Goal: Transaction & Acquisition: Purchase product/service

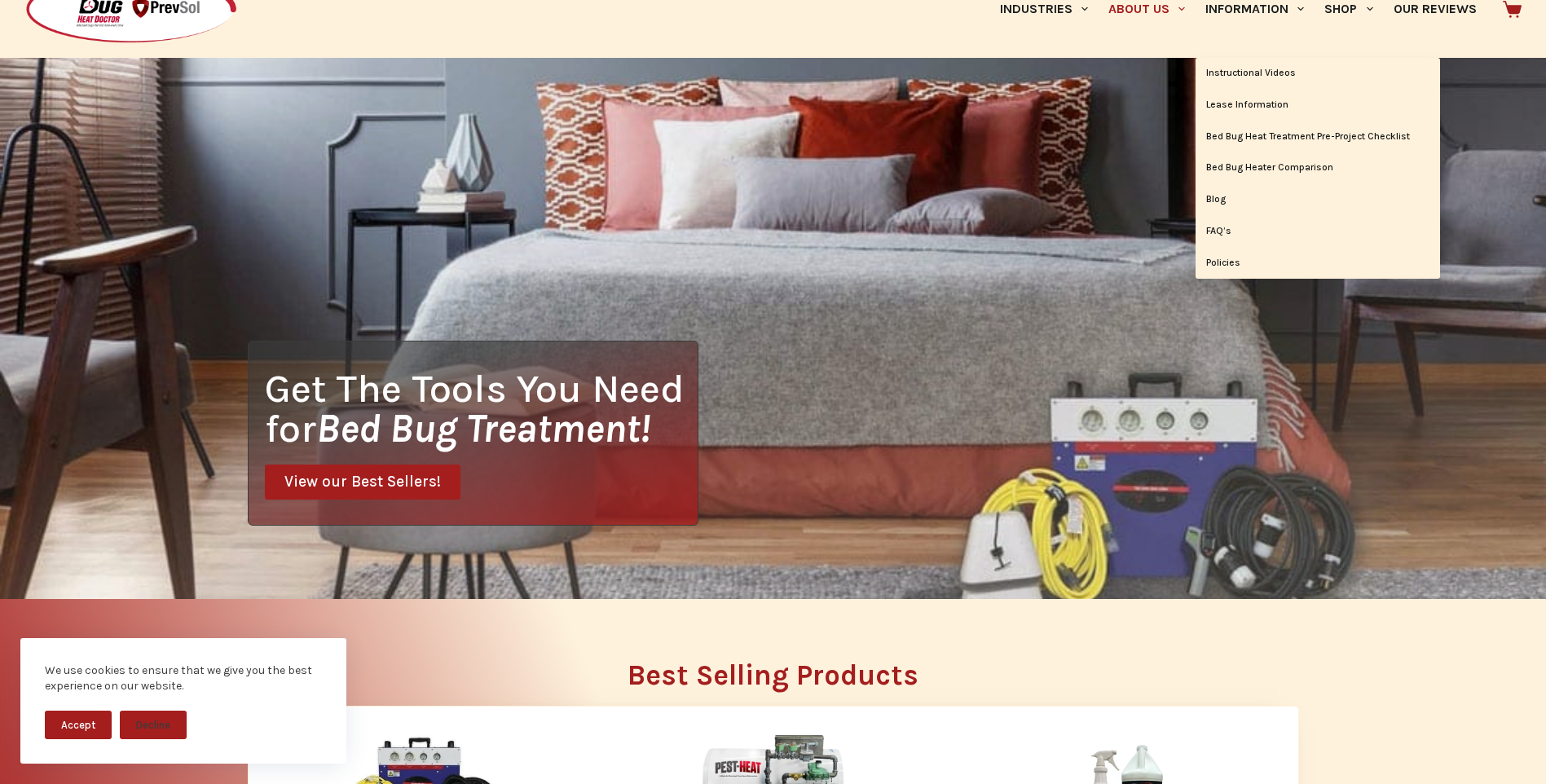
scroll to position [82, 0]
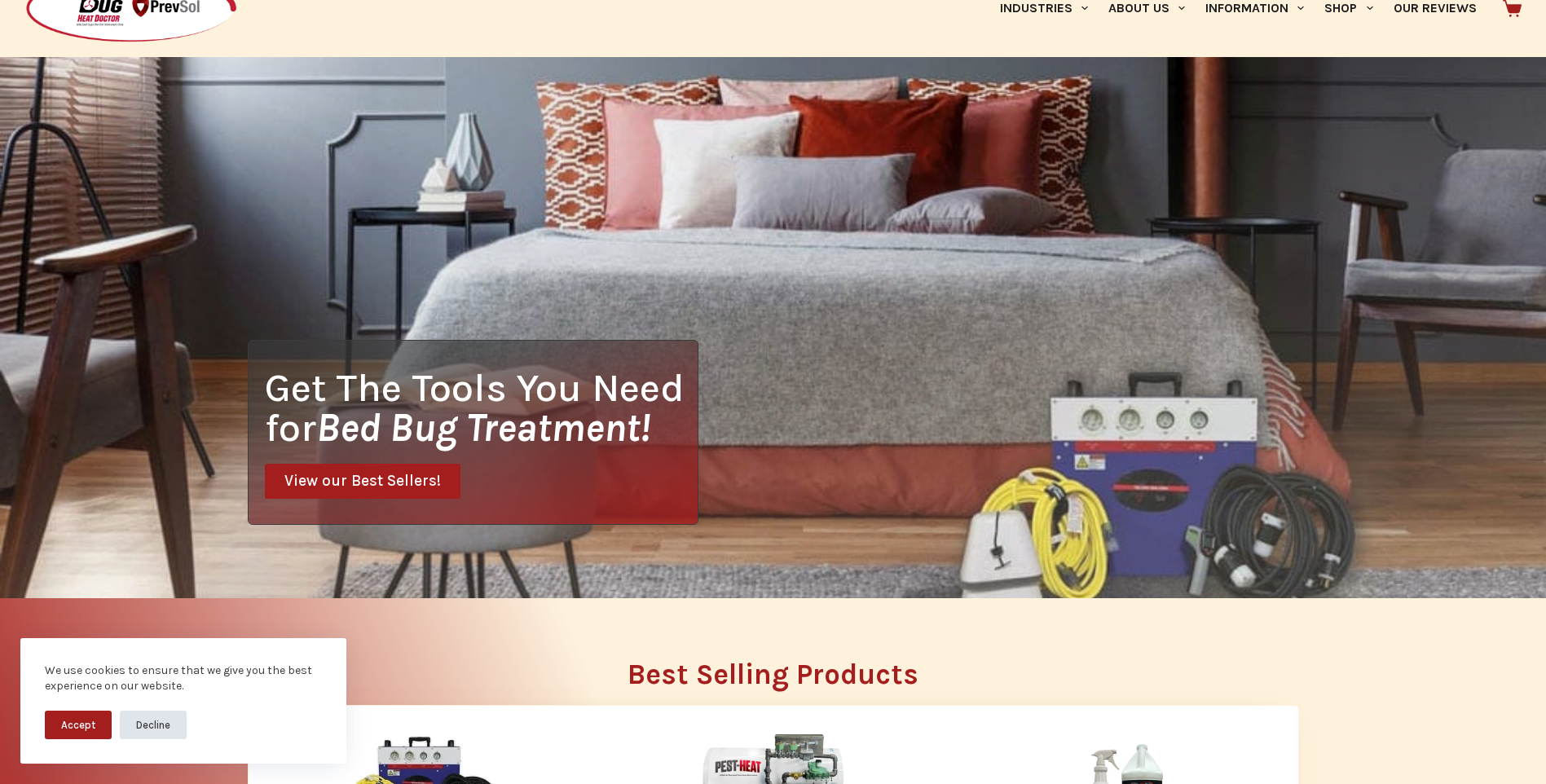
click at [143, 717] on button "Decline" at bounding box center [153, 724] width 66 height 28
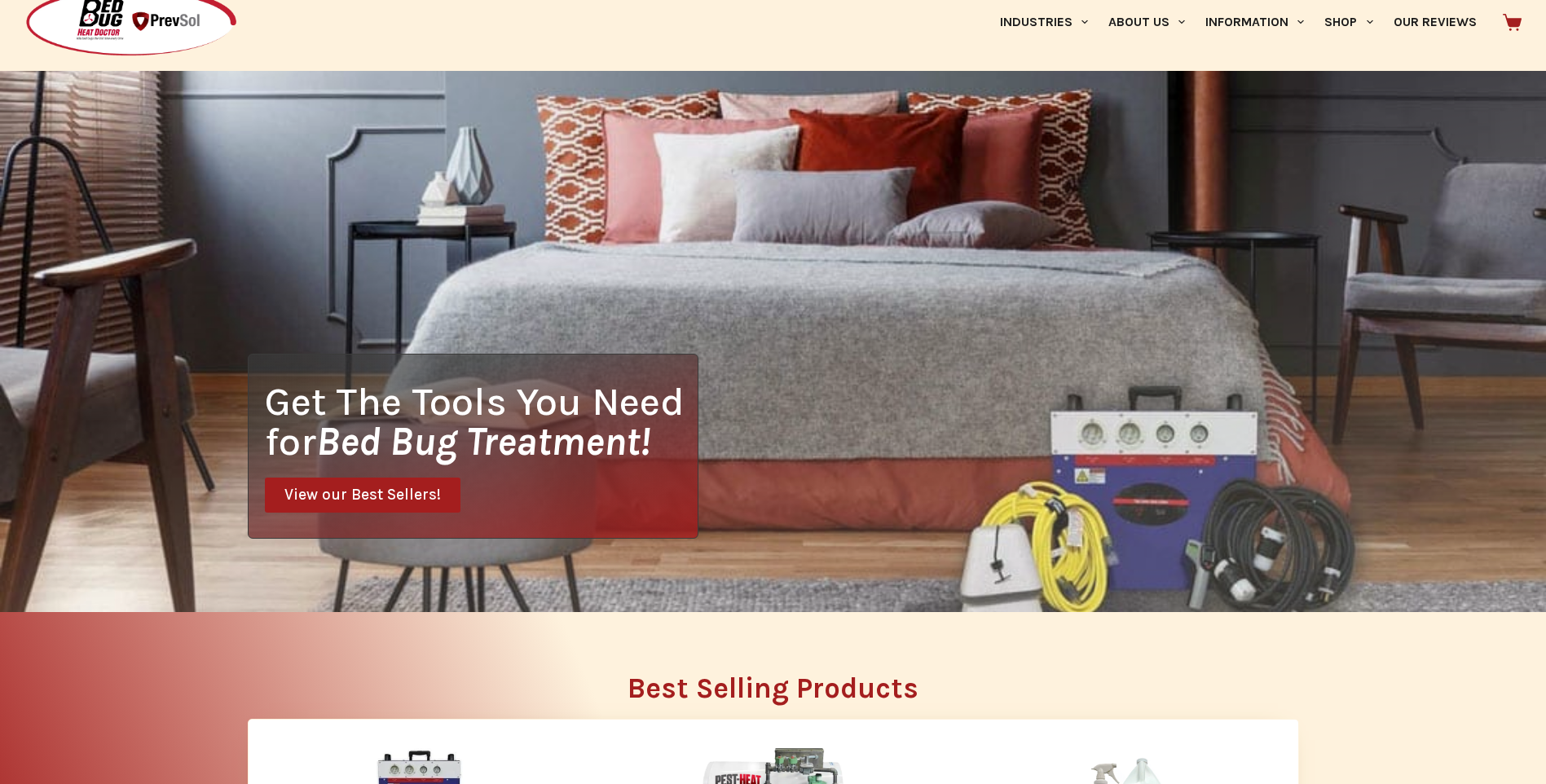
scroll to position [0, 0]
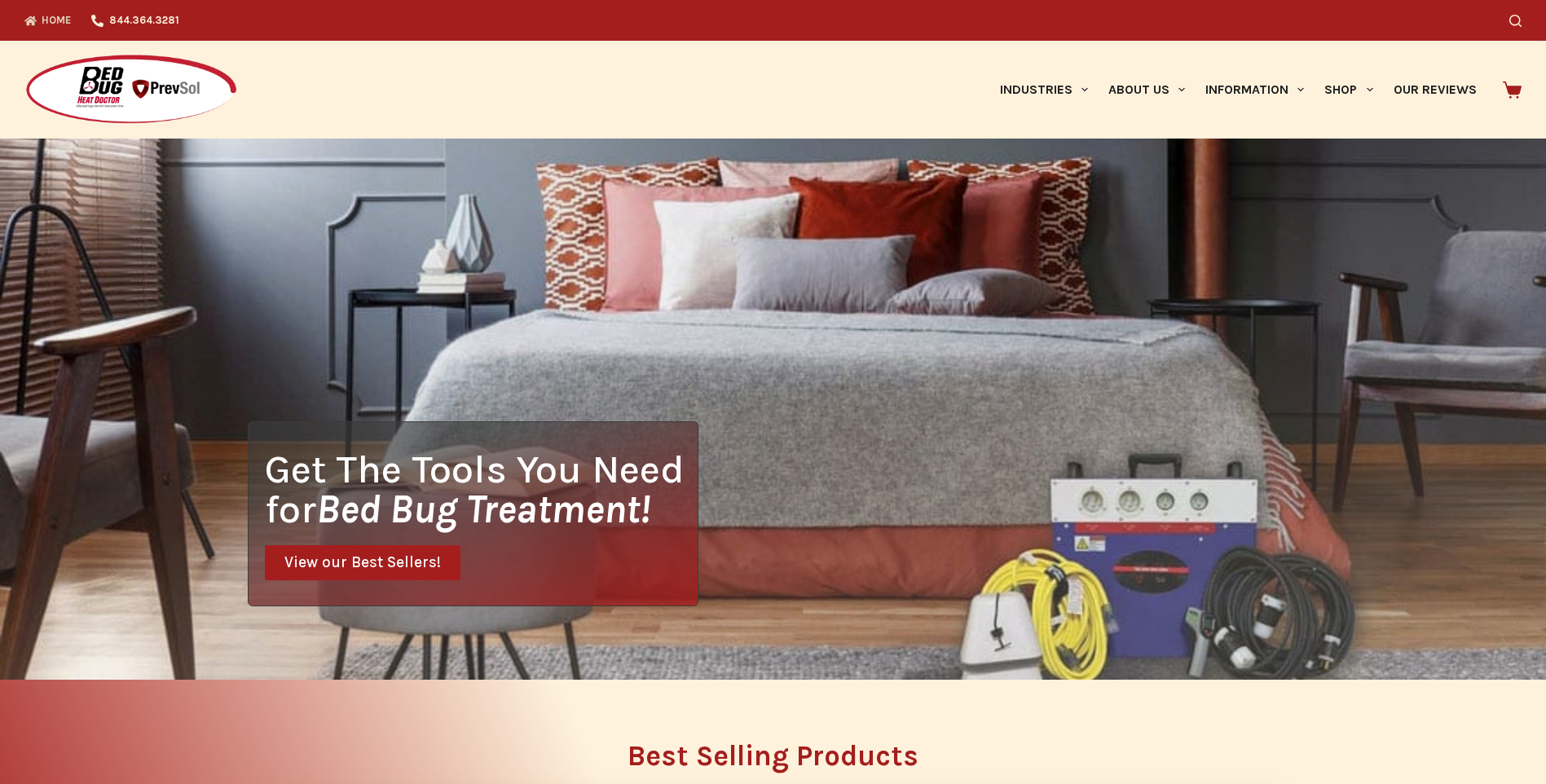
click at [45, 24] on link "Home" at bounding box center [53, 20] width 57 height 41
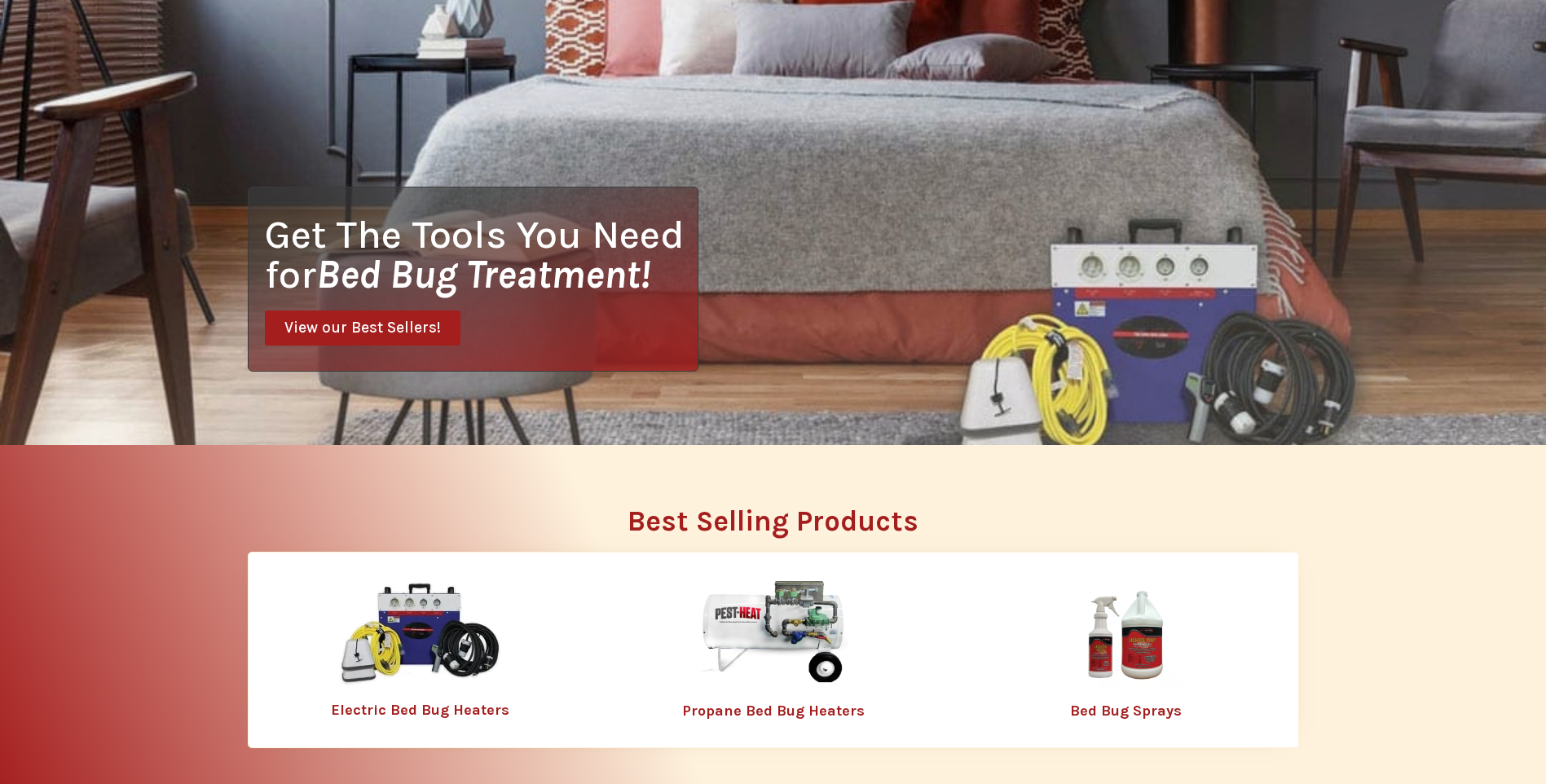
scroll to position [489, 0]
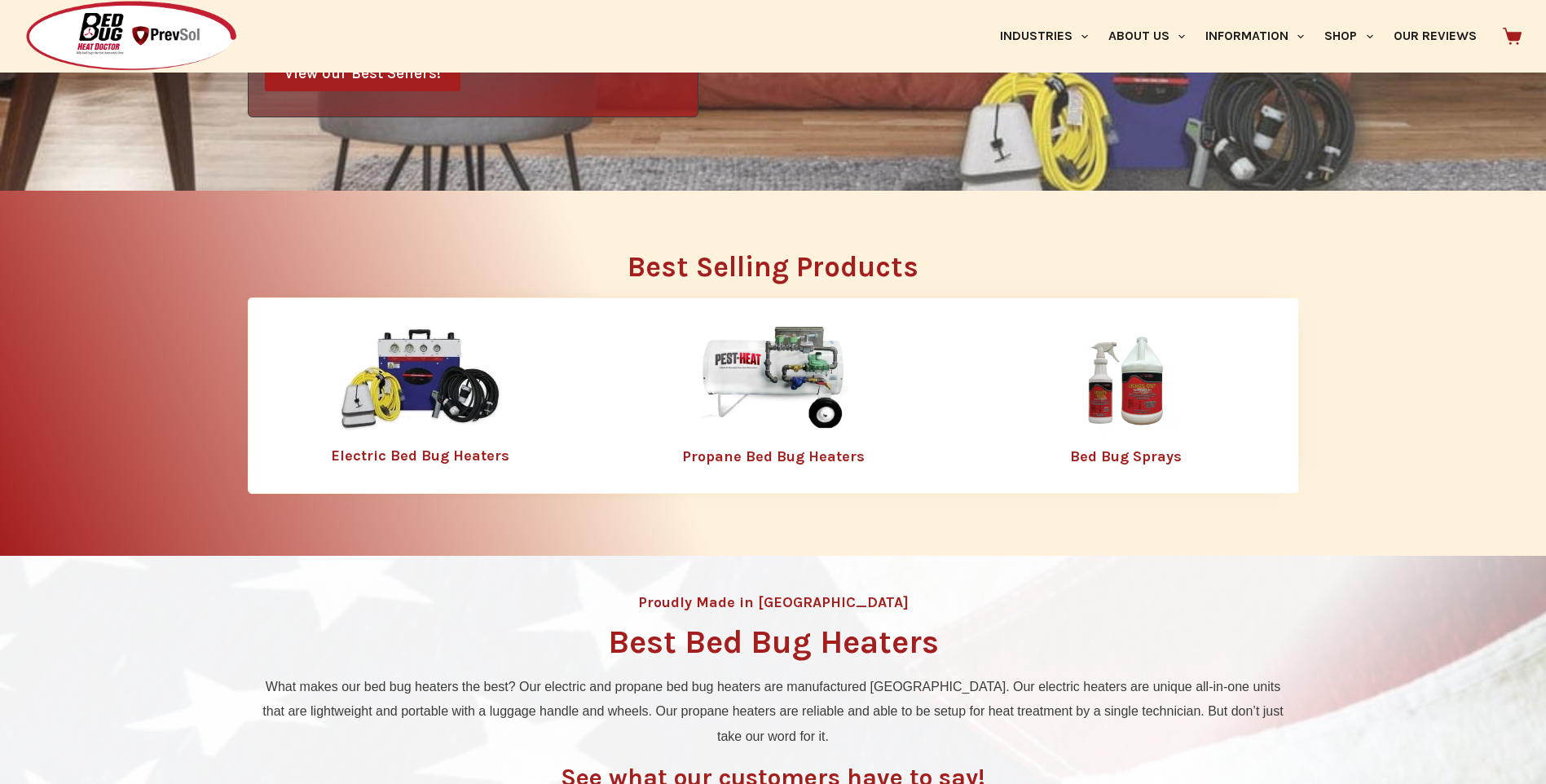
click at [1143, 412] on img at bounding box center [1125, 380] width 212 height 106
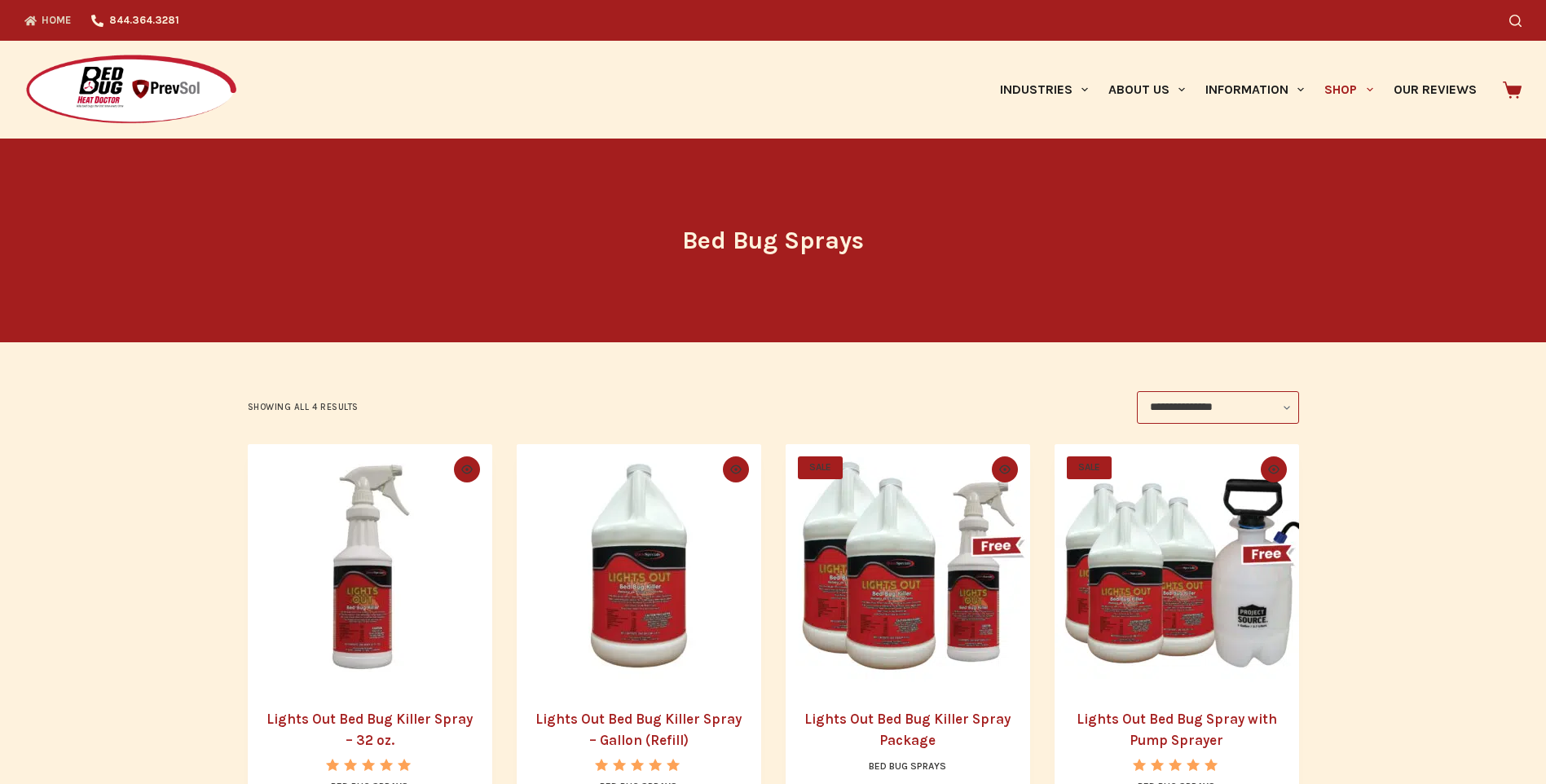
click at [43, 14] on link "Home" at bounding box center [53, 20] width 57 height 41
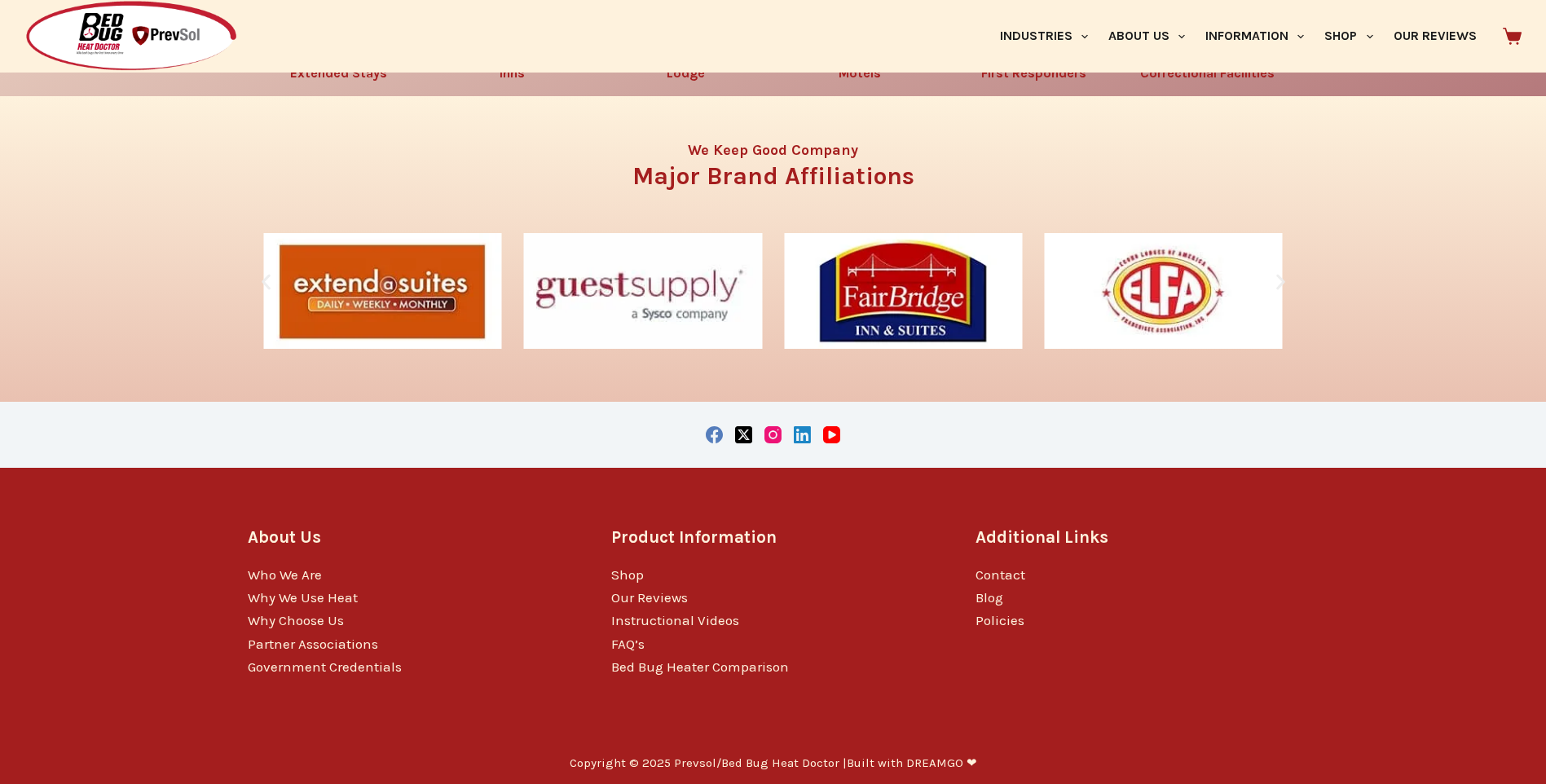
scroll to position [2912, 0]
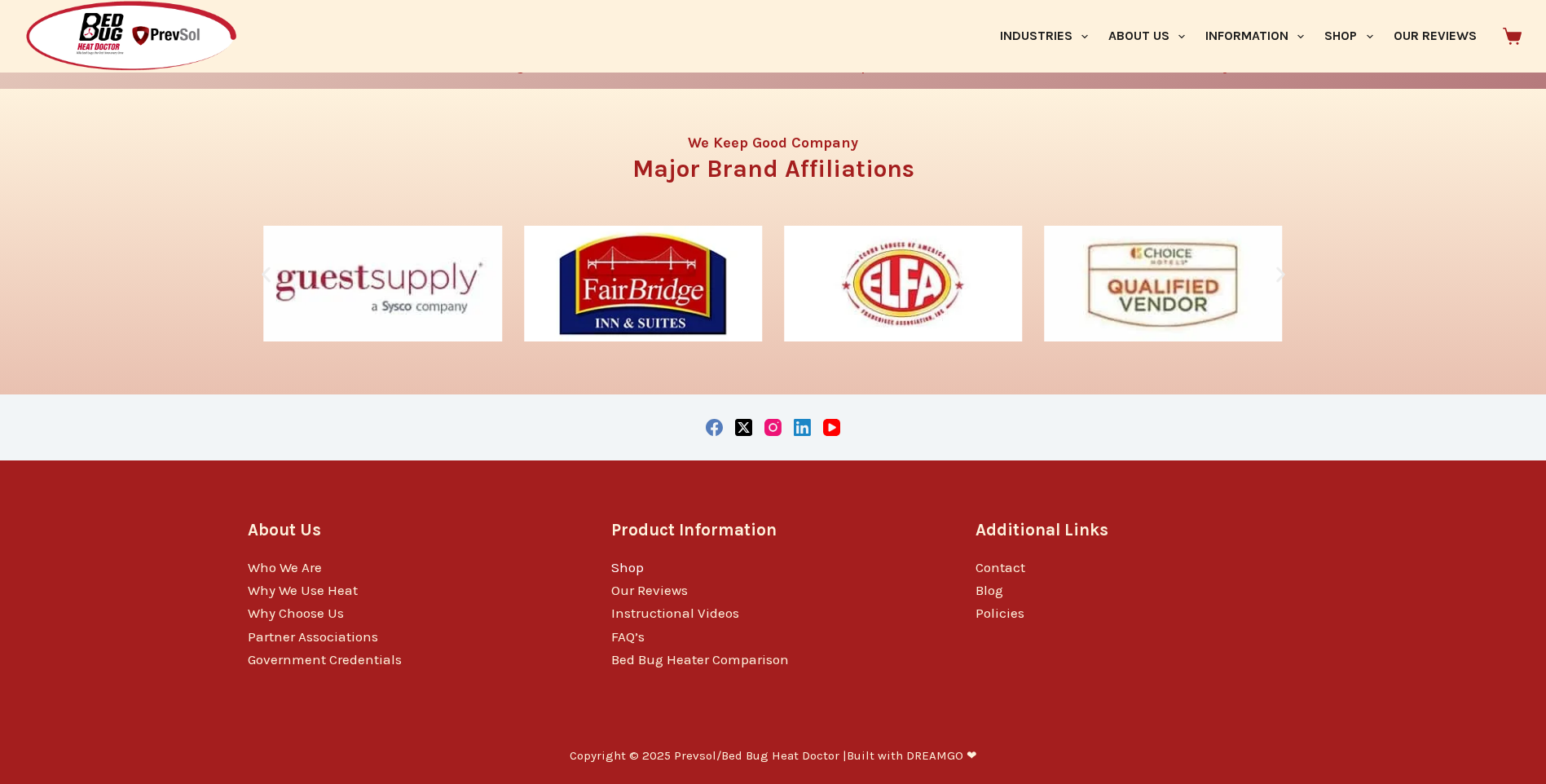
click at [634, 568] on link "Shop" at bounding box center [628, 566] width 32 height 16
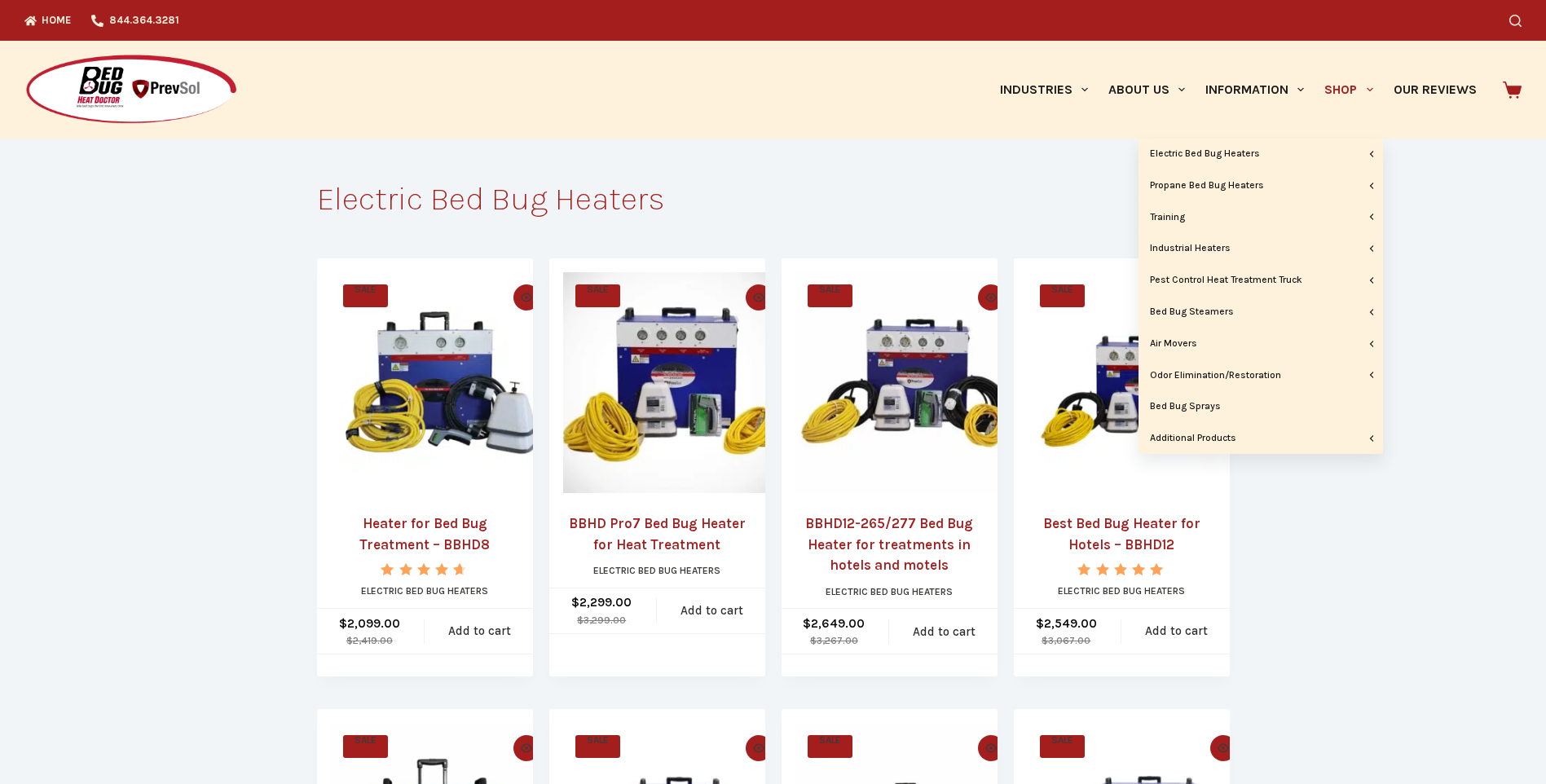
click at [1342, 83] on link "Shop" at bounding box center [1348, 89] width 68 height 98
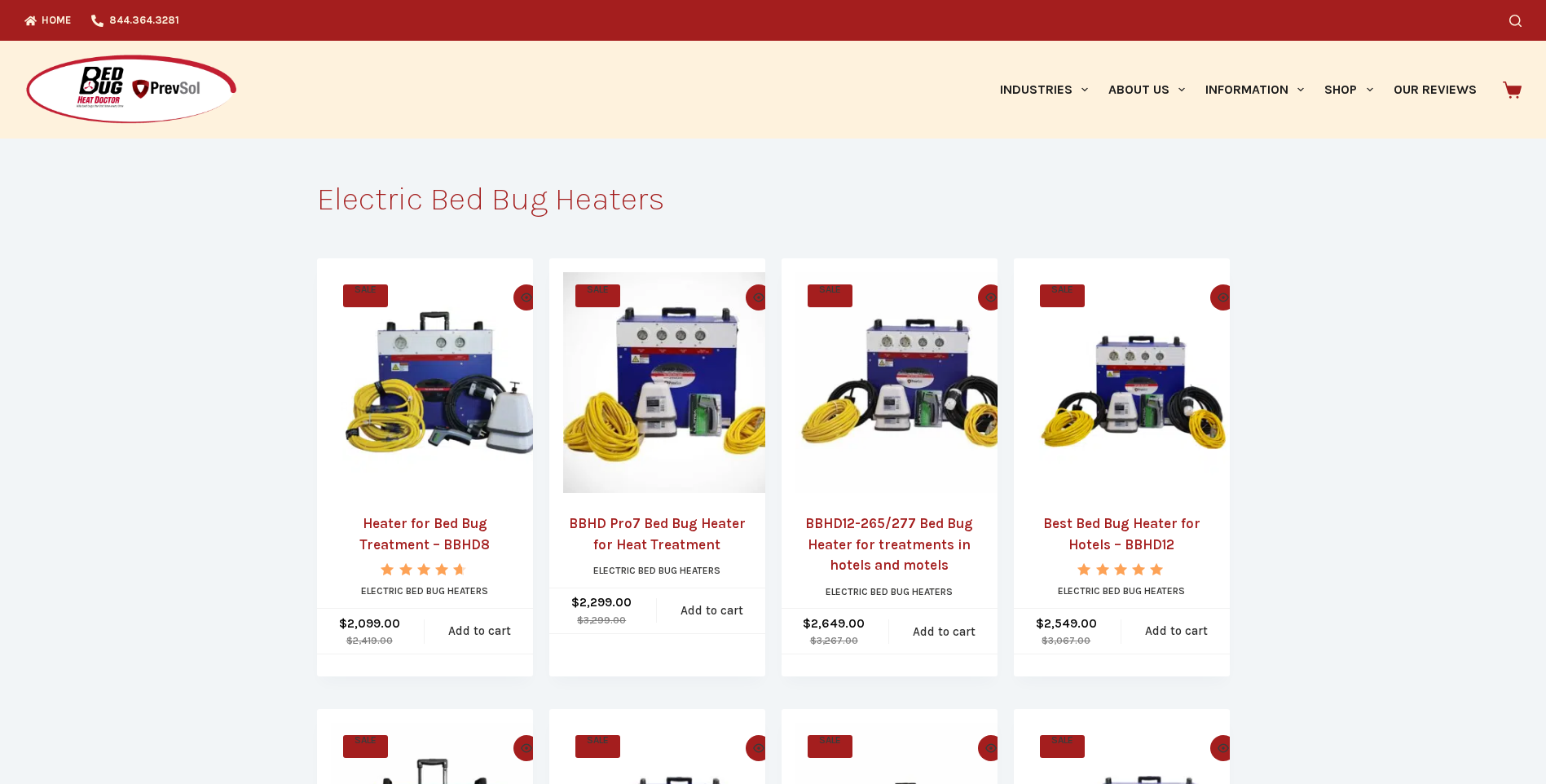
click at [1514, 90] on icon at bounding box center [1513, 90] width 19 height 17
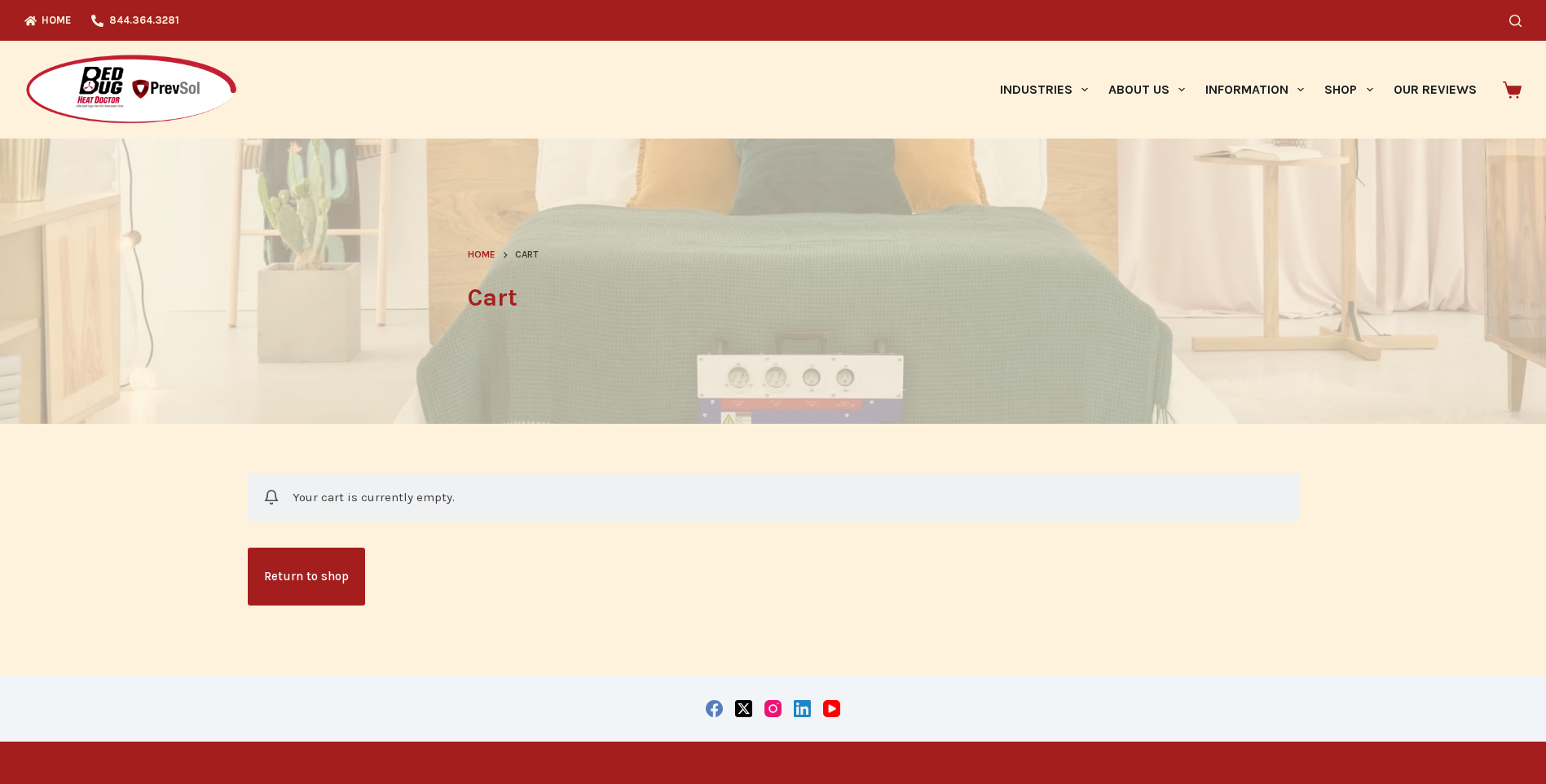
click at [302, 572] on link "Return to shop" at bounding box center [307, 576] width 118 height 58
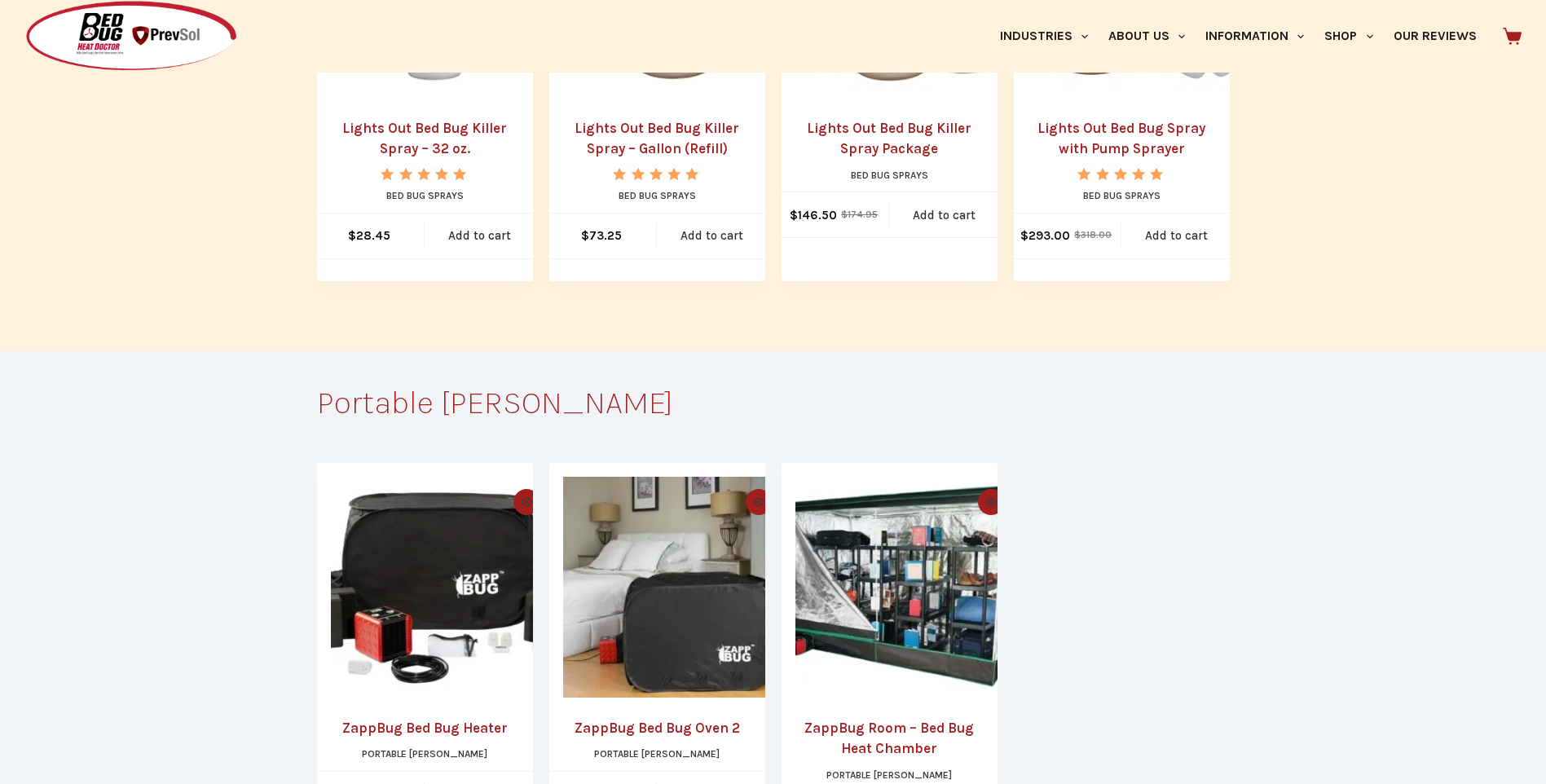
scroll to position [9775, 0]
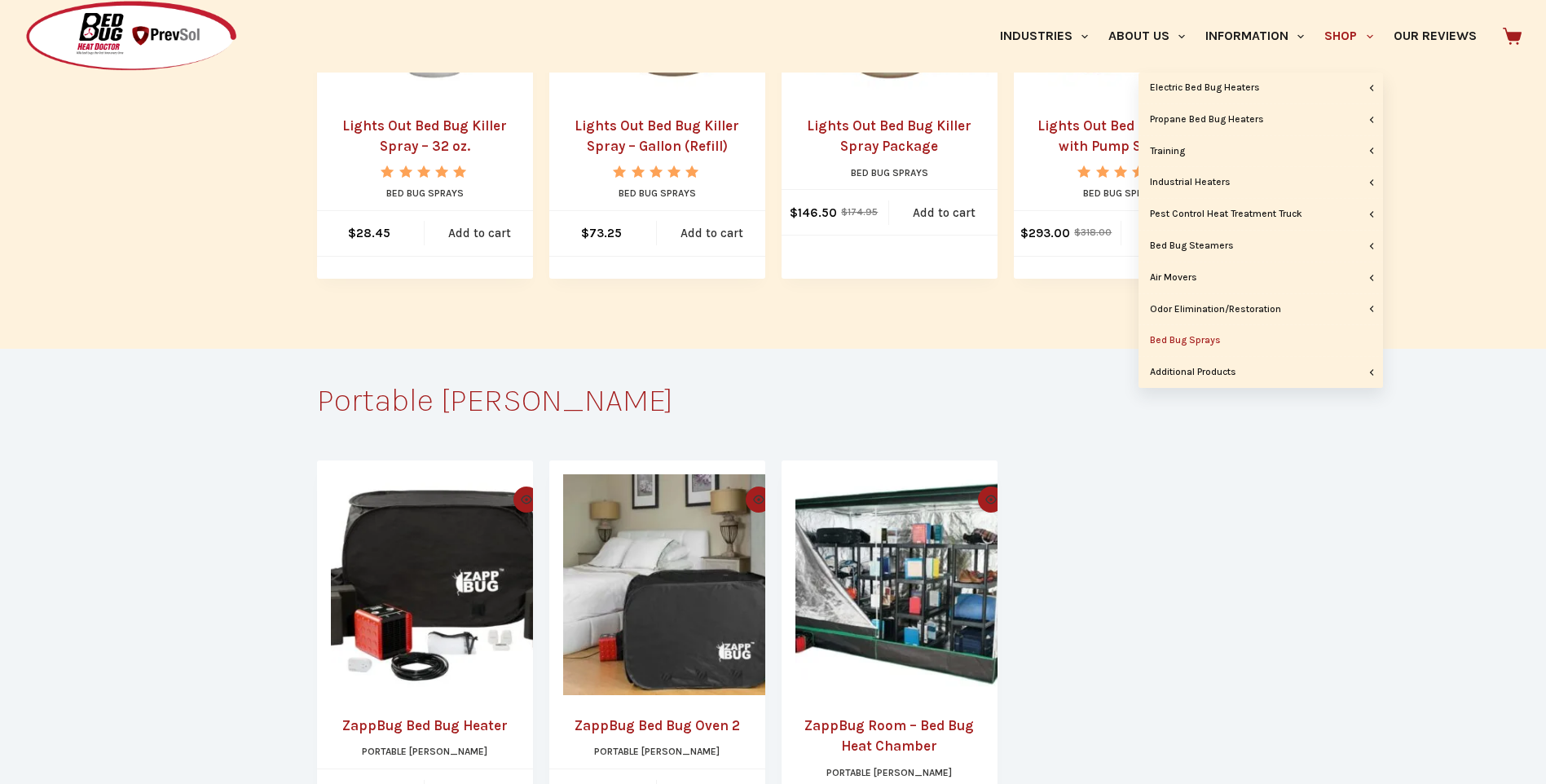
click at [1221, 338] on link "Bed Bug Sprays" at bounding box center [1261, 340] width 244 height 31
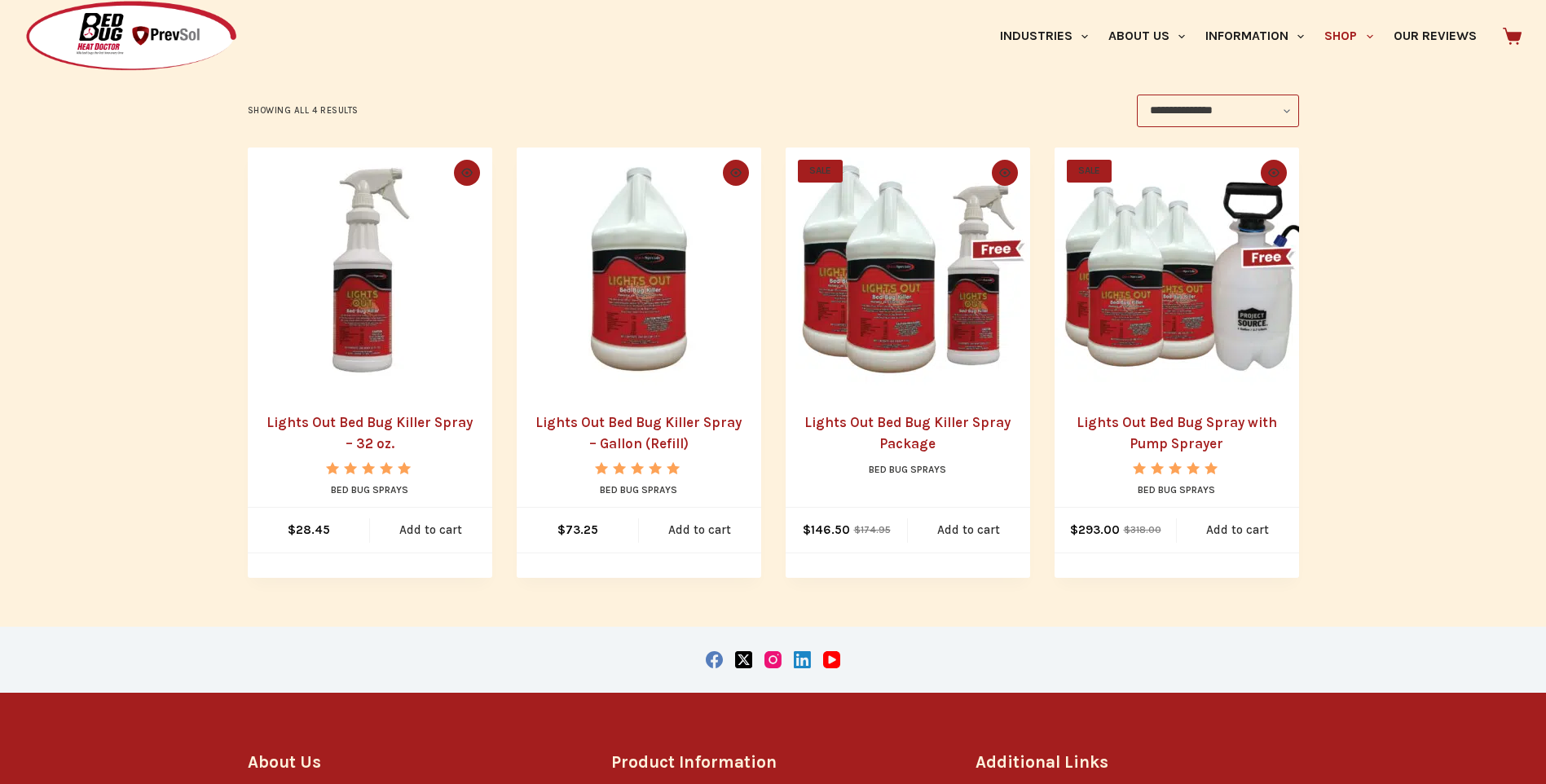
scroll to position [326, 0]
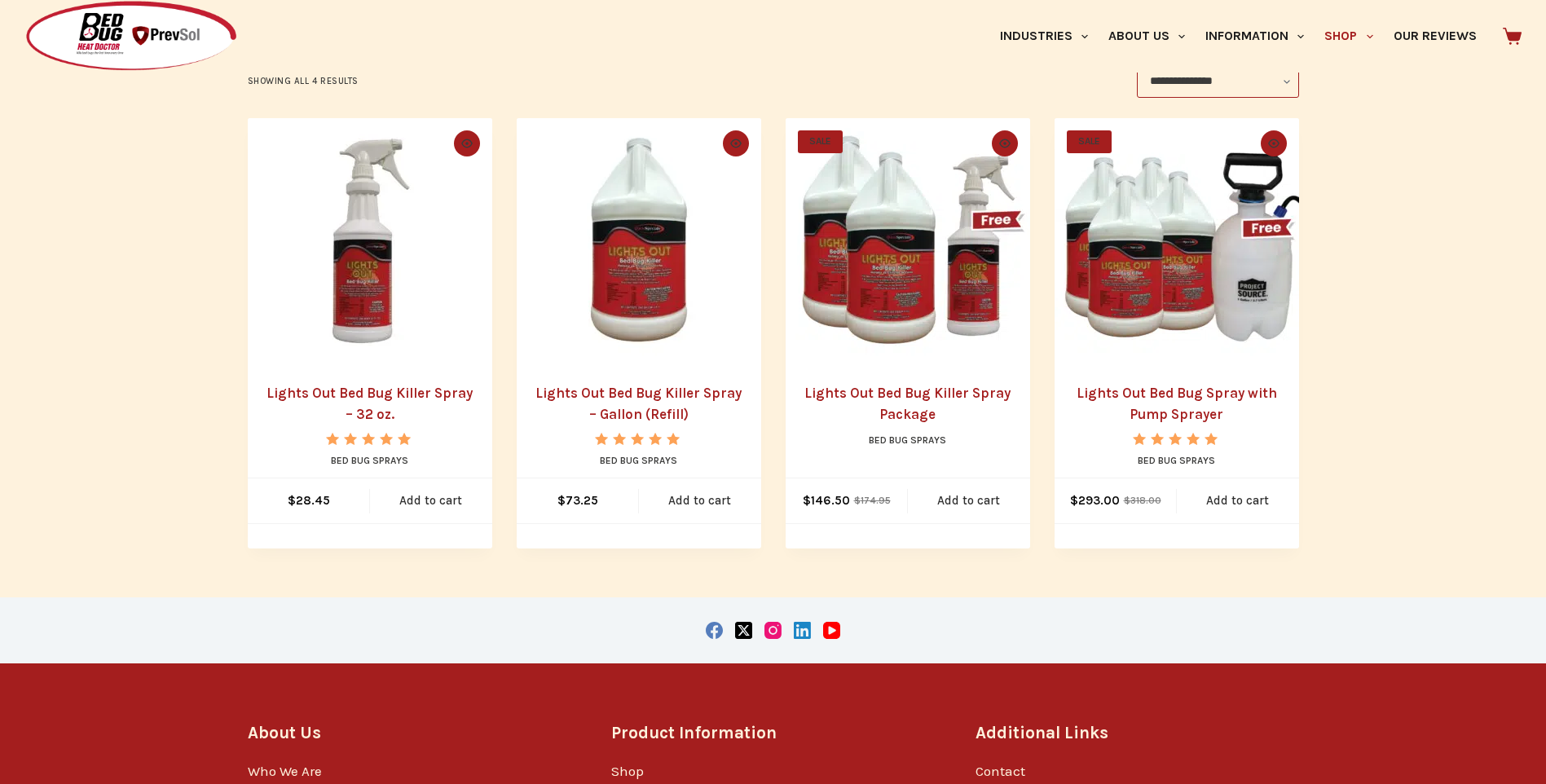
click at [1135, 291] on img "Lights Out Bed Bug Spray with Pump Sprayer" at bounding box center [1176, 240] width 244 height 244
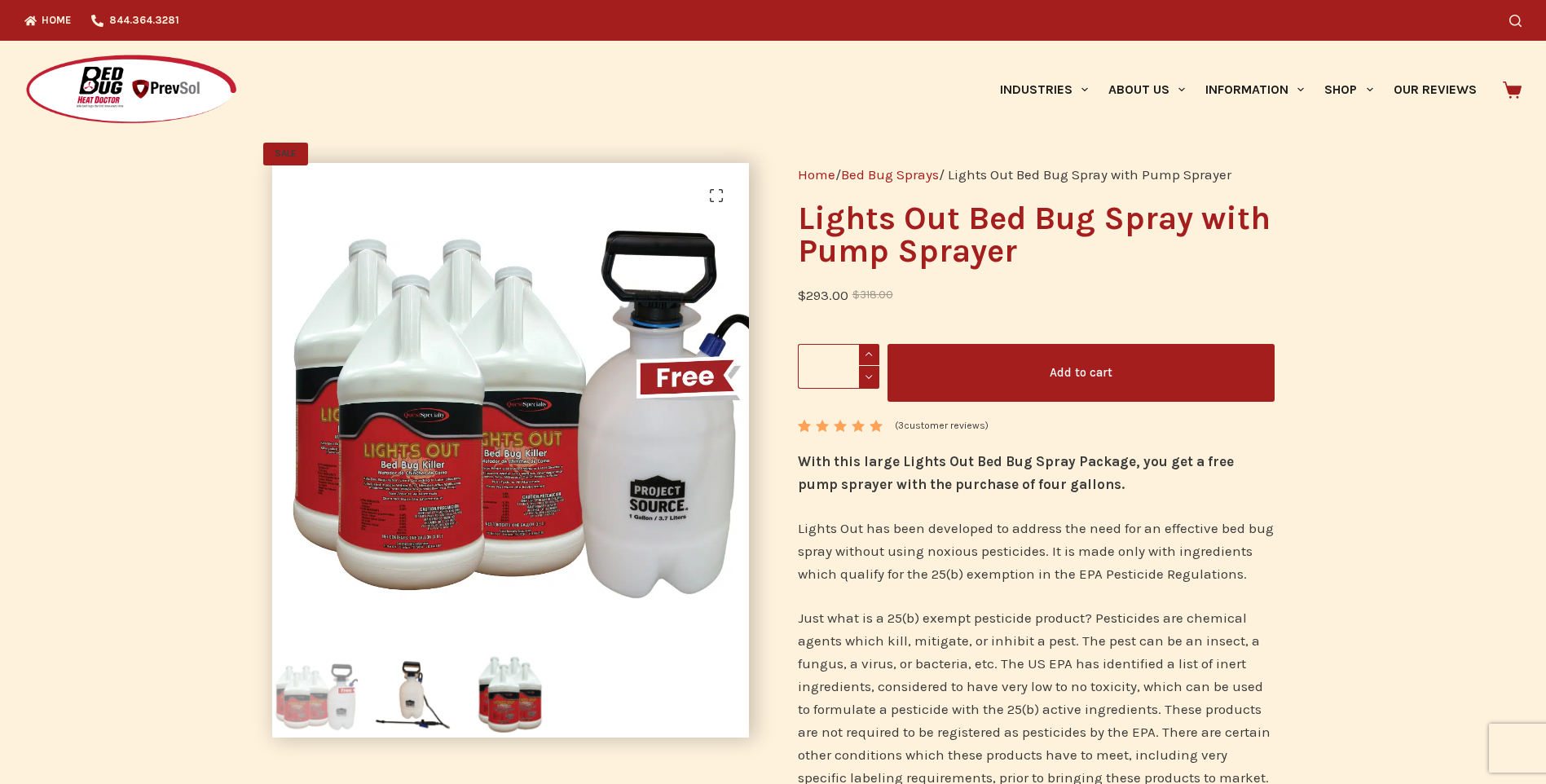
click at [1074, 391] on button "Add to cart" at bounding box center [1081, 373] width 388 height 58
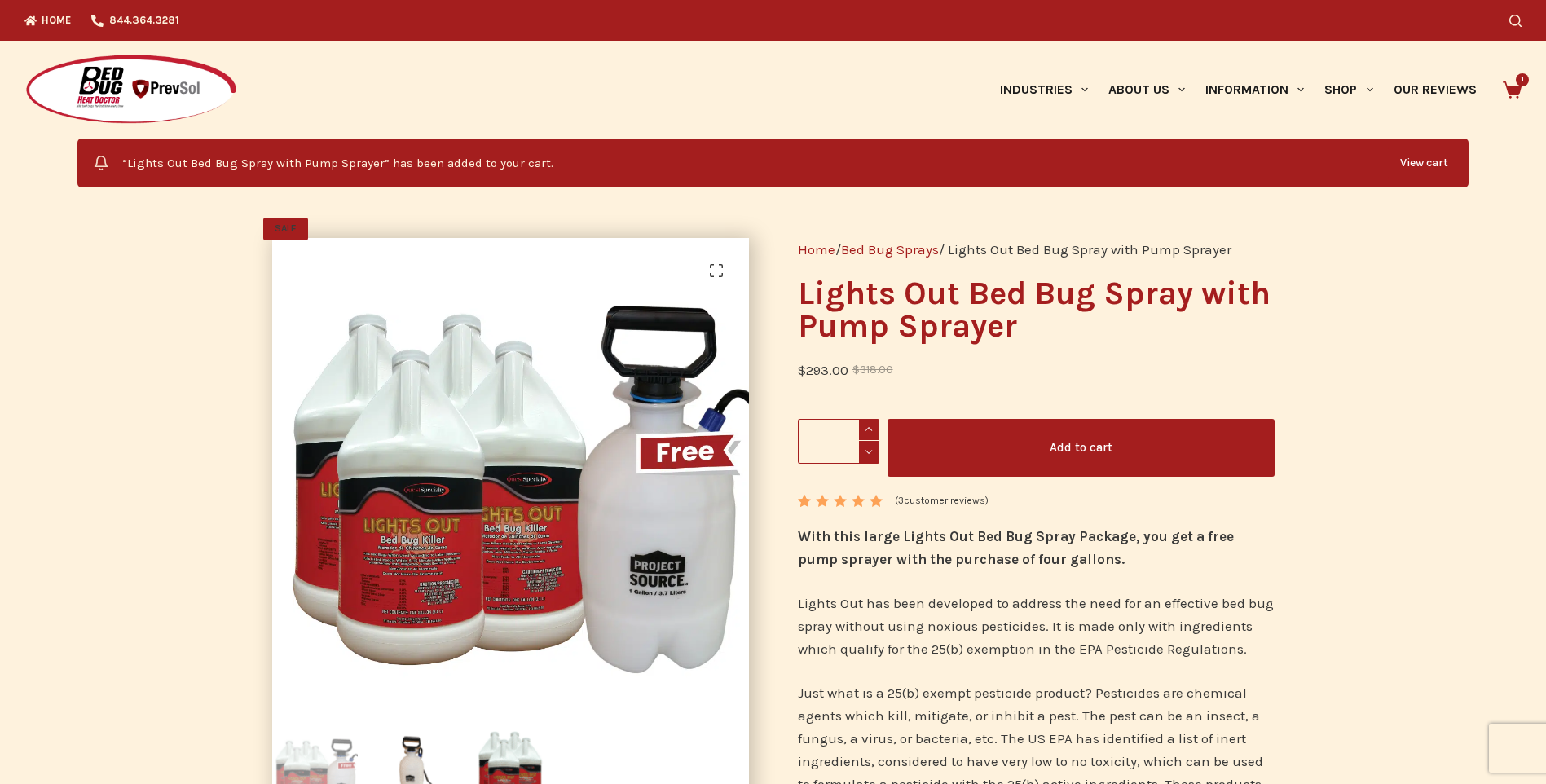
click at [1420, 160] on link "View cart" at bounding box center [1424, 163] width 72 height 32
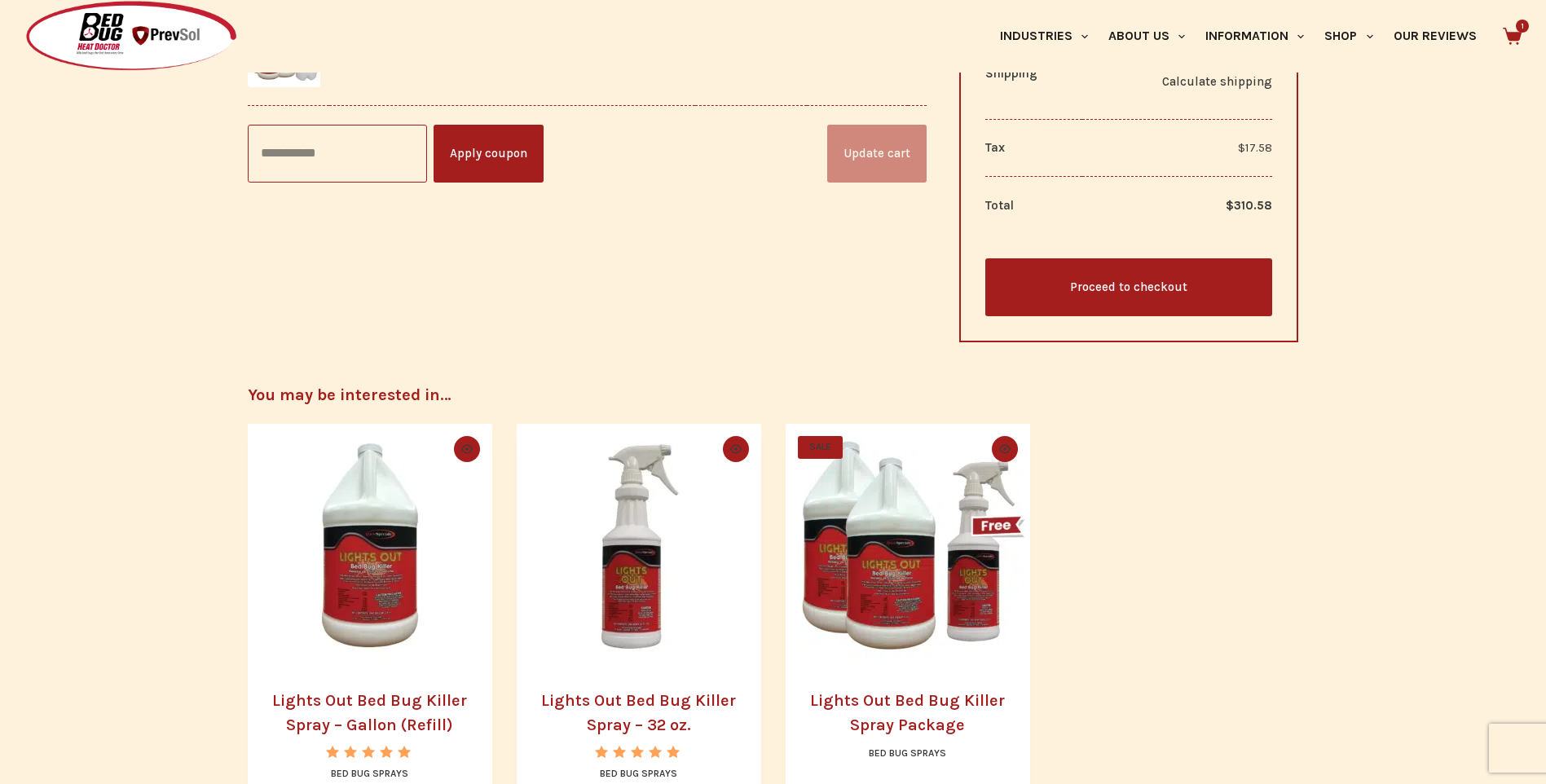
scroll to position [570, 0]
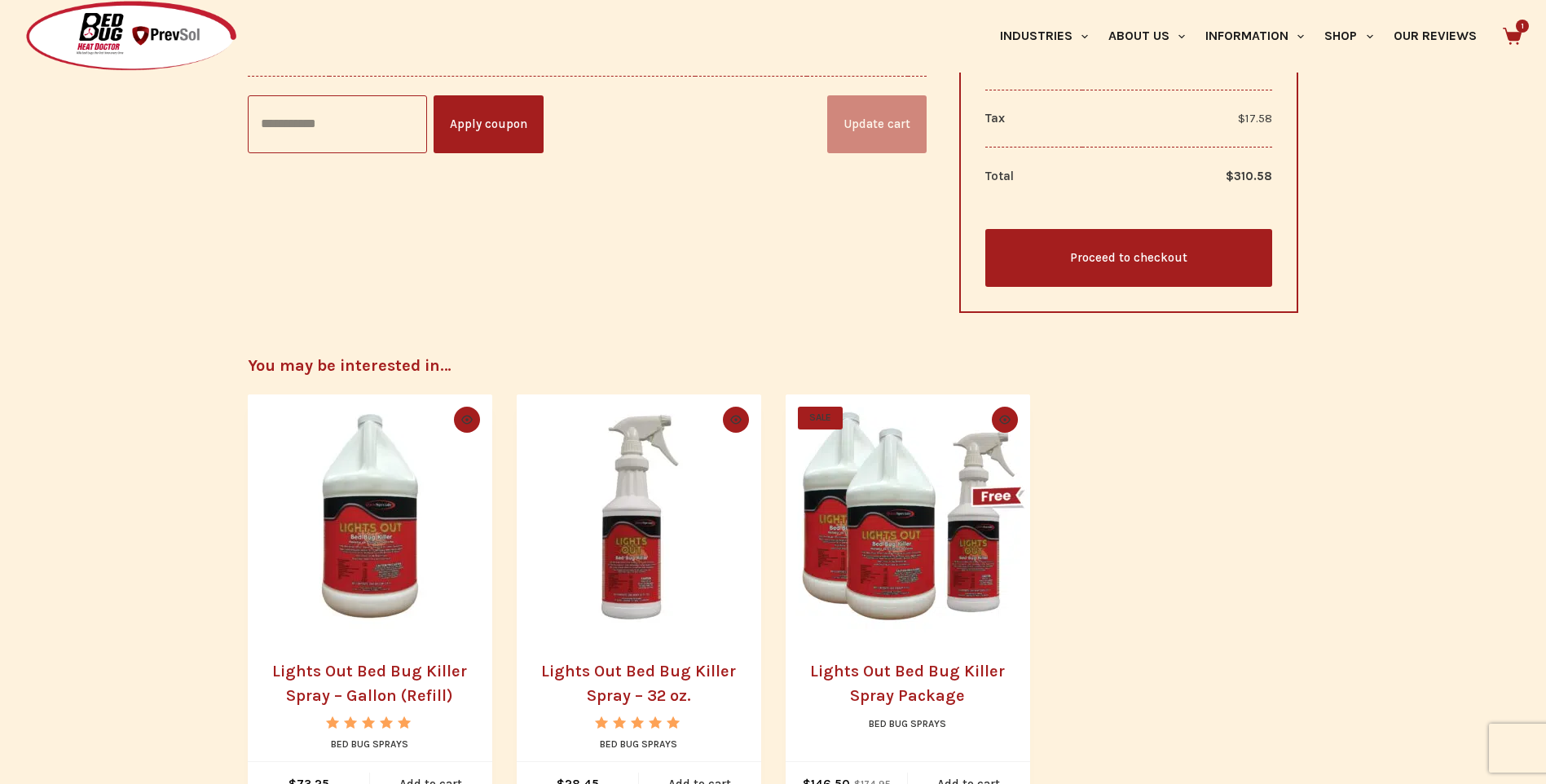
click at [1070, 237] on link "Proceed to checkout" at bounding box center [1129, 258] width 288 height 58
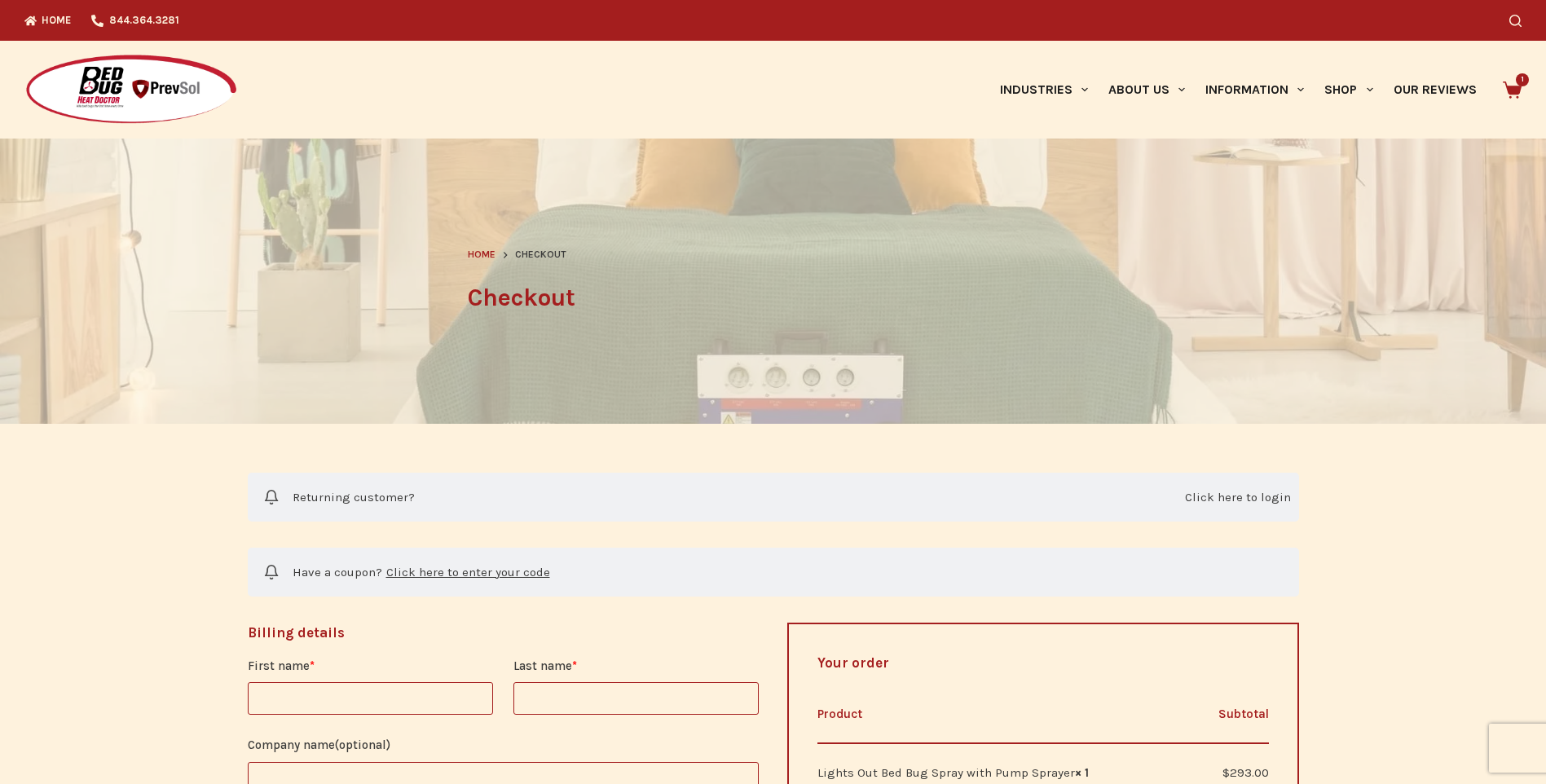
select select "**"
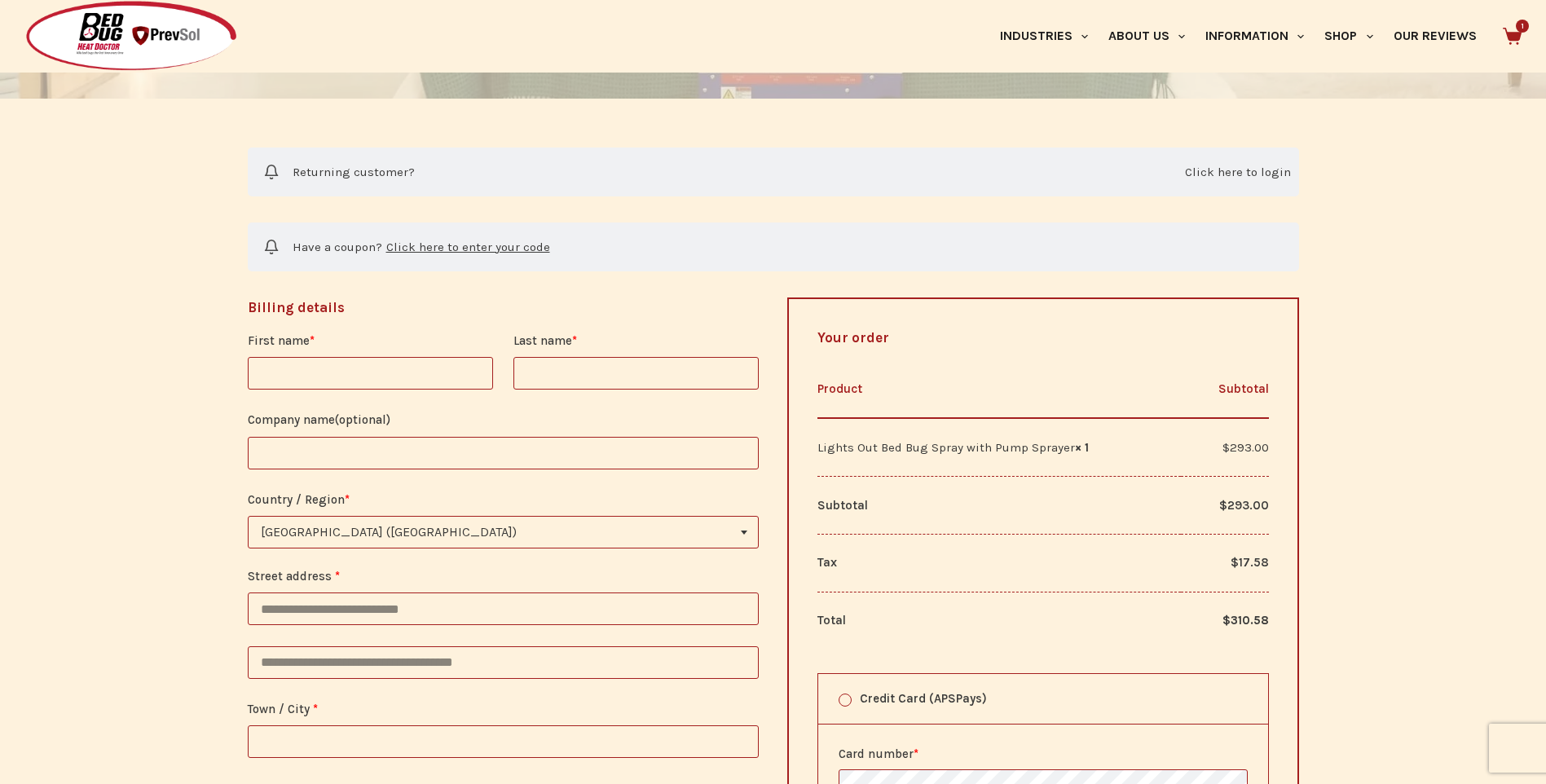
scroll to position [326, 0]
click at [1267, 171] on link "Click here to login" at bounding box center [1238, 171] width 106 height 20
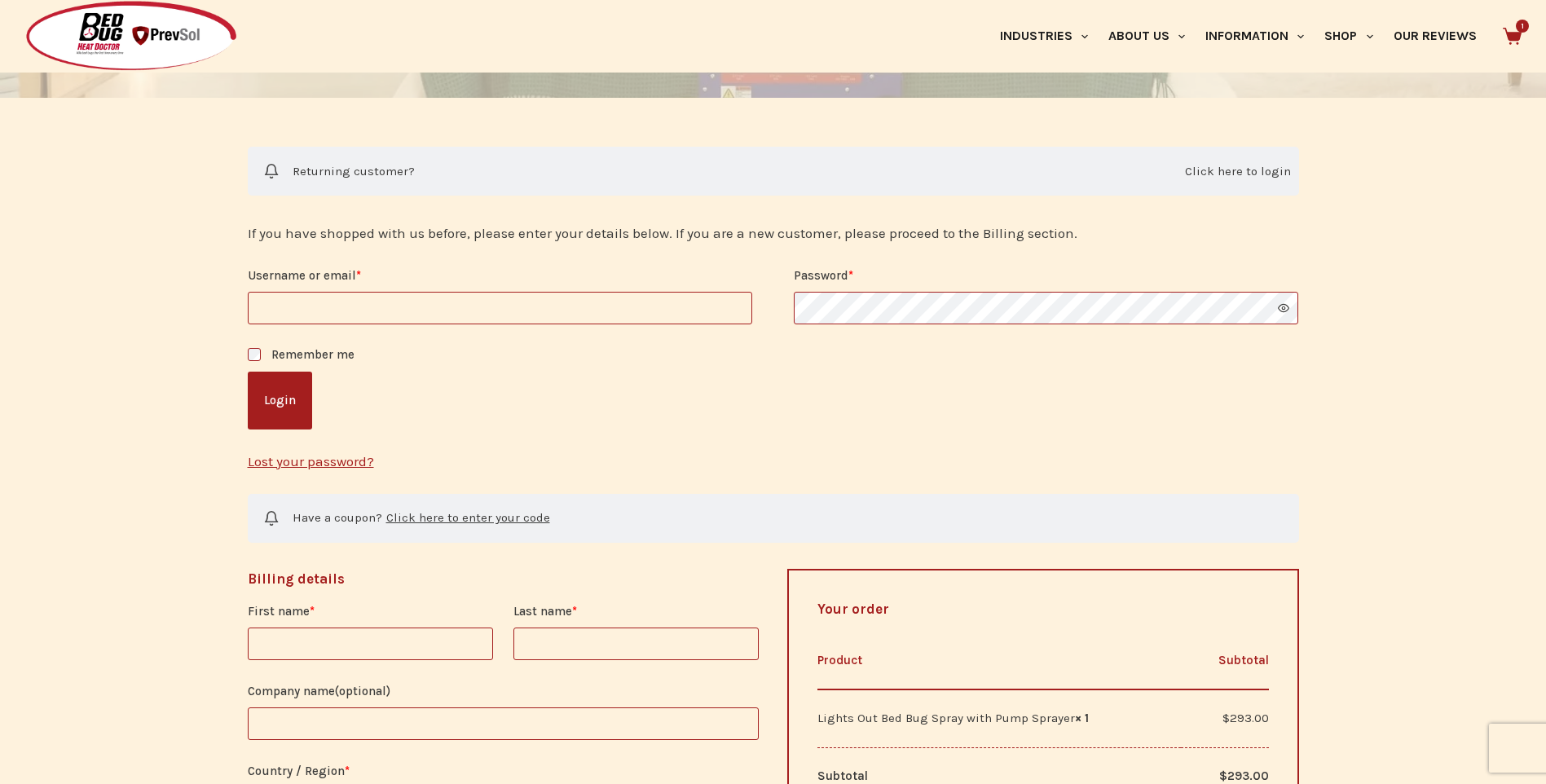
click at [558, 300] on input "Username or email * Required" at bounding box center [500, 308] width 504 height 32
type input "**********"
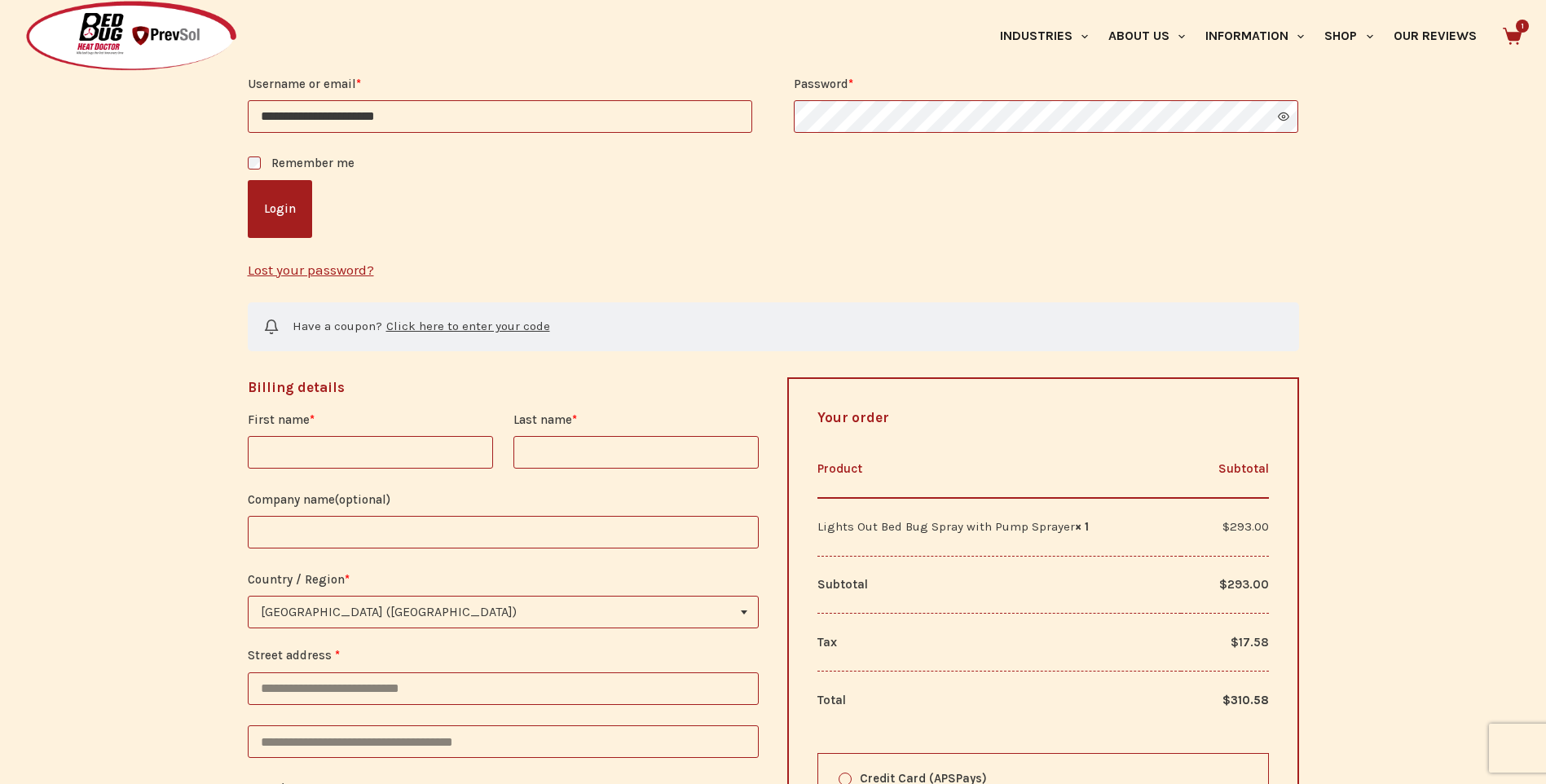
scroll to position [489, 0]
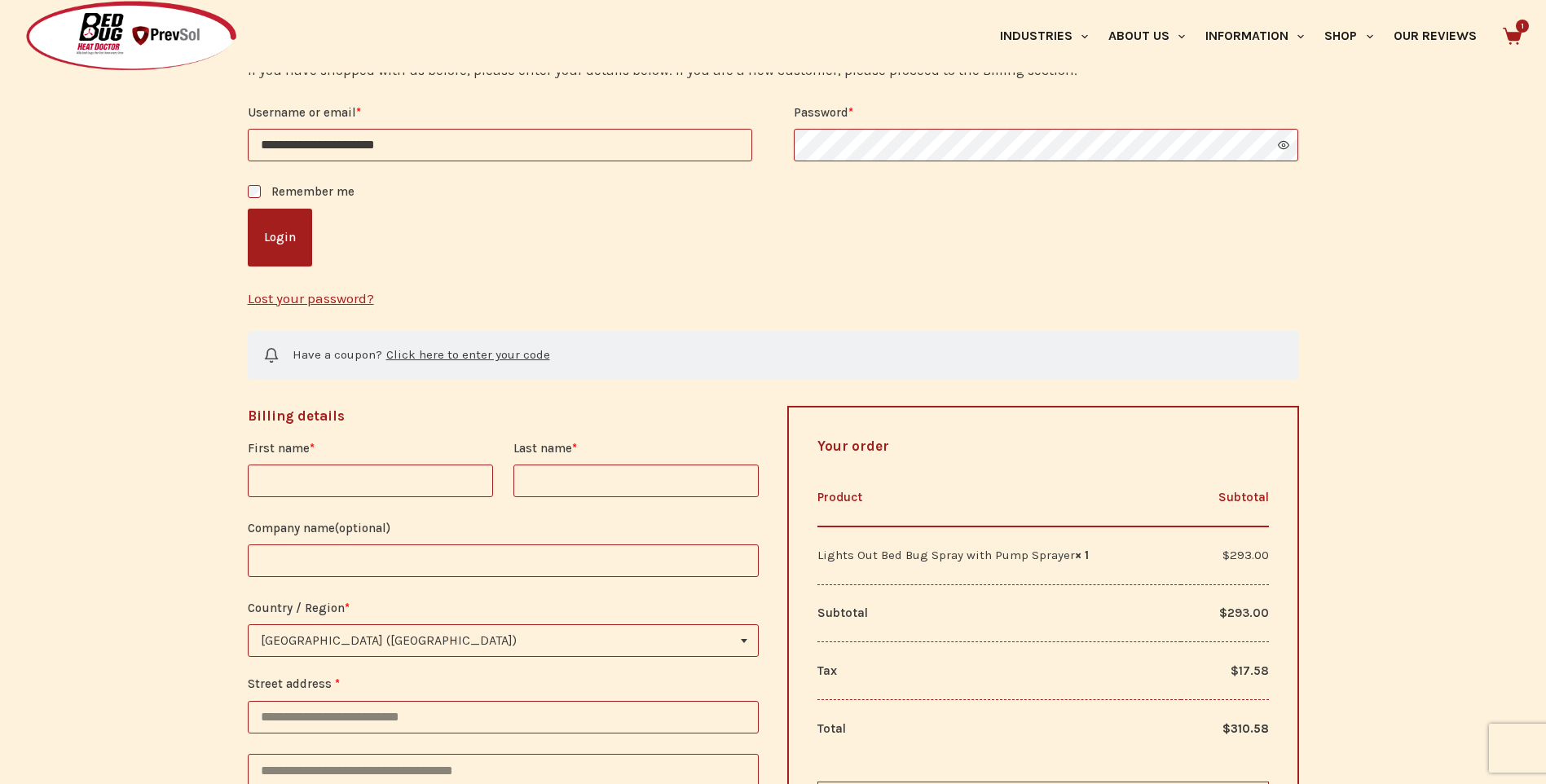
click at [289, 246] on button "Login" at bounding box center [280, 237] width 65 height 58
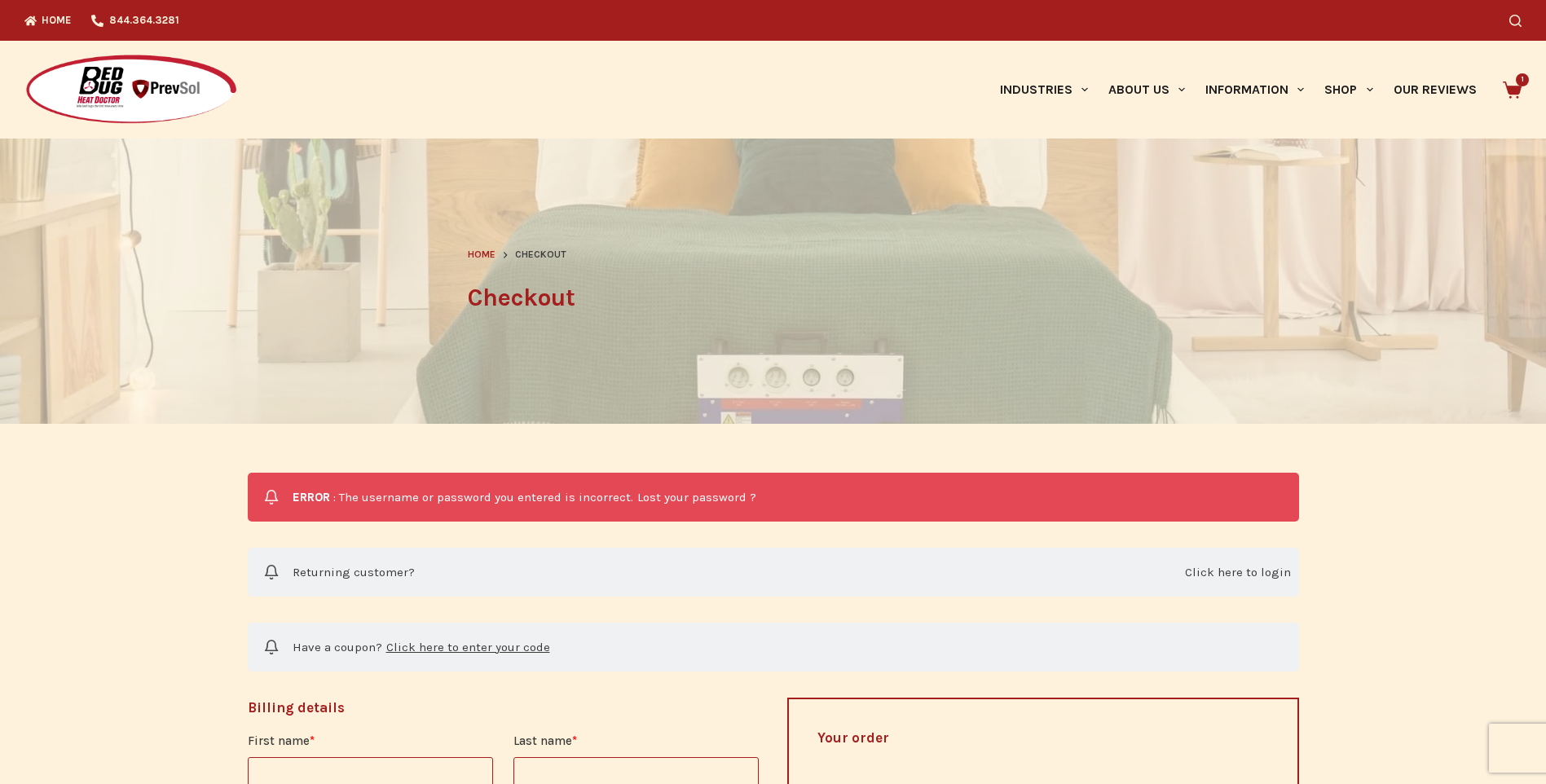
select select "**"
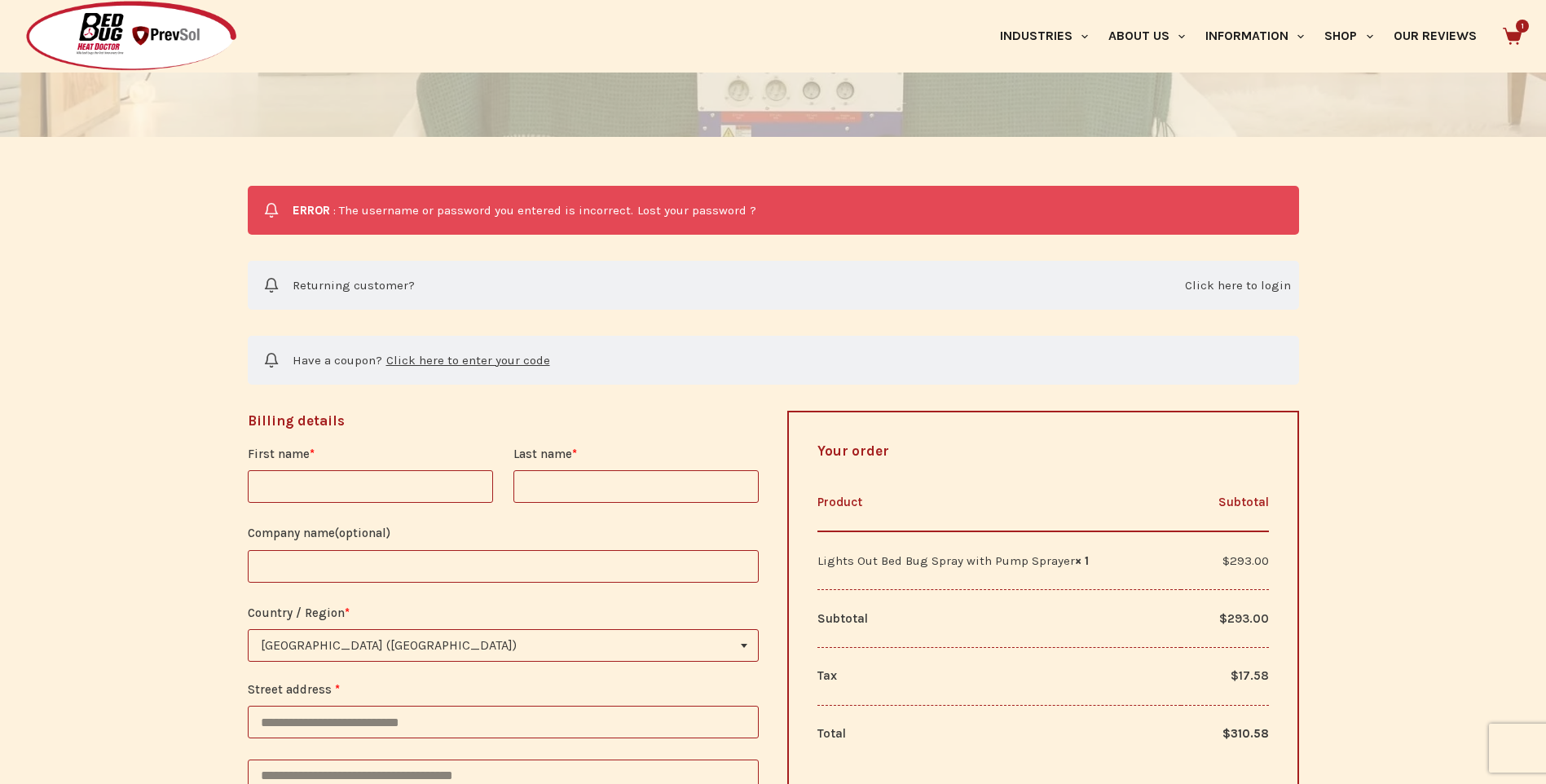
scroll to position [326, 0]
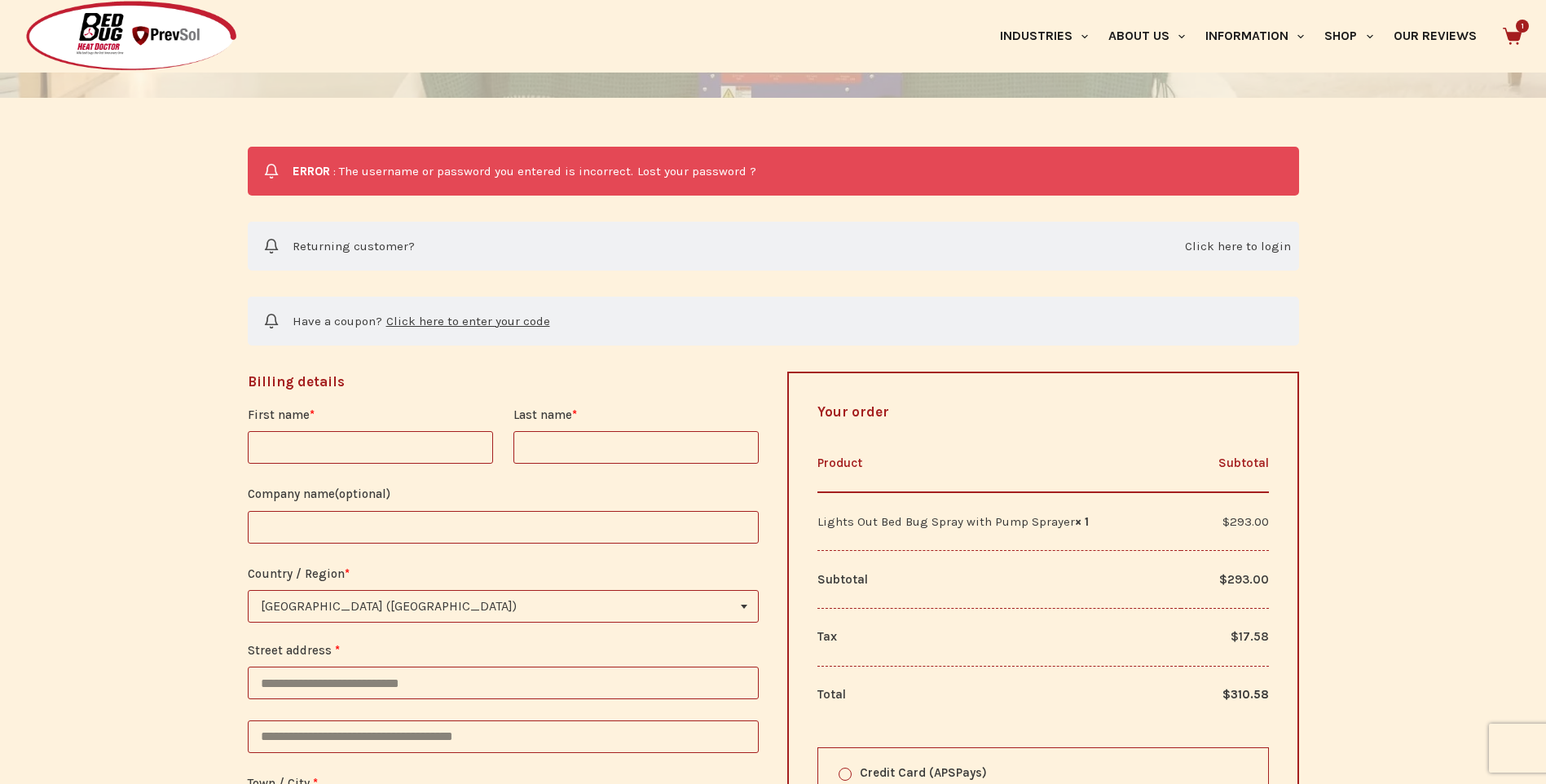
click at [1256, 245] on link "Click here to login" at bounding box center [1238, 247] width 106 height 20
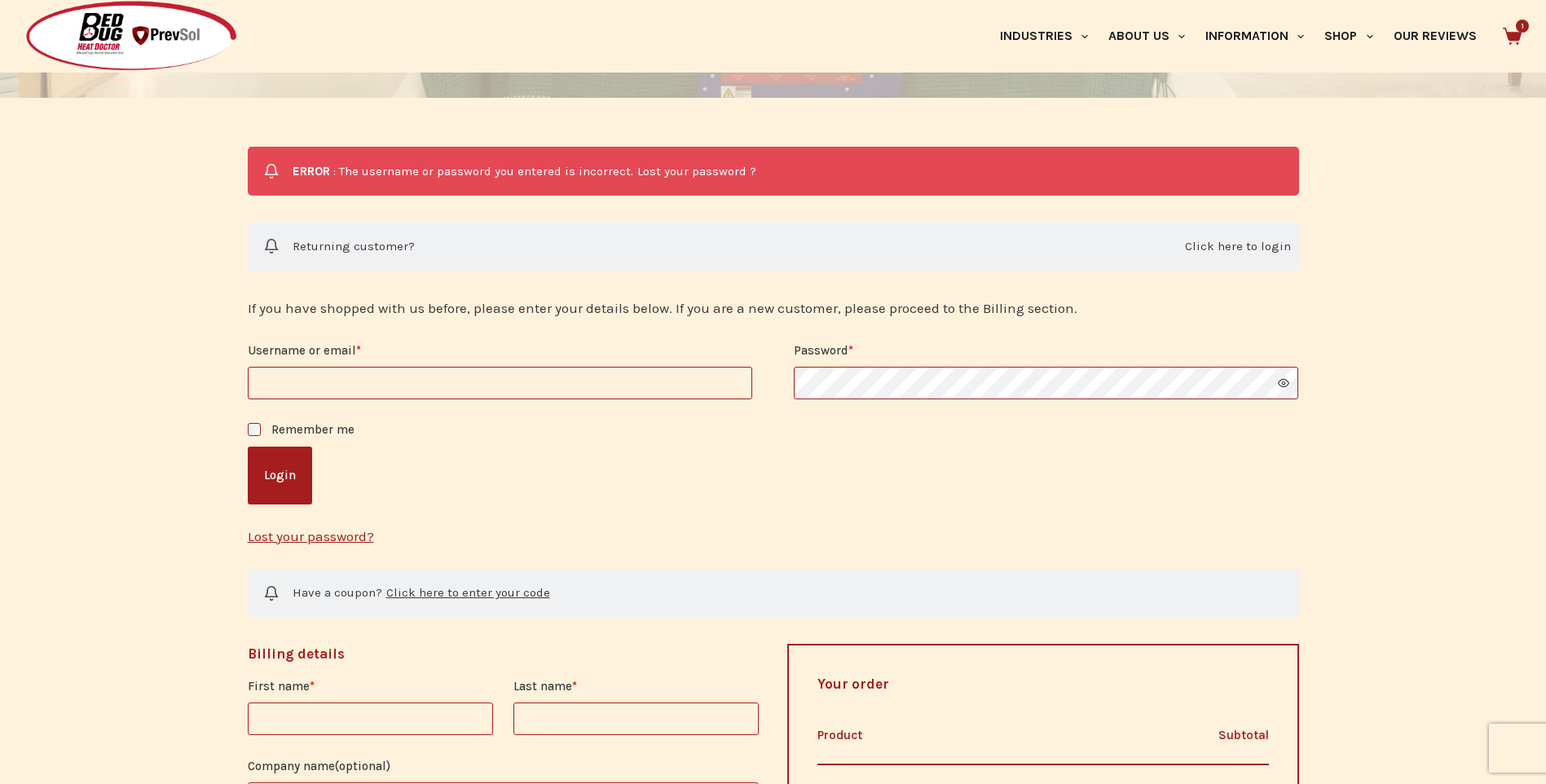
click at [1278, 245] on link "Click here to login" at bounding box center [1238, 247] width 106 height 20
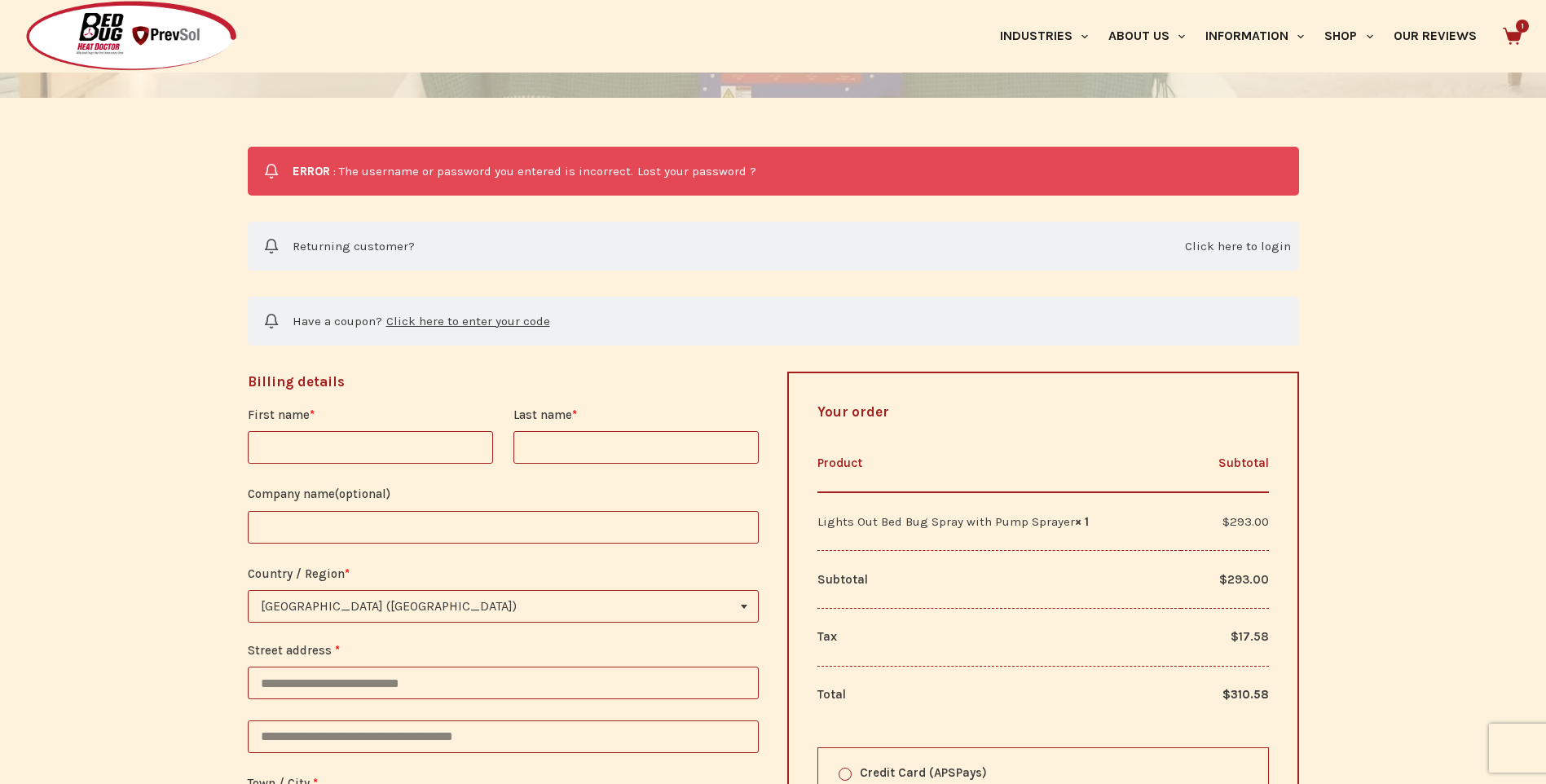
click at [1278, 245] on link "Click here to login" at bounding box center [1238, 247] width 106 height 20
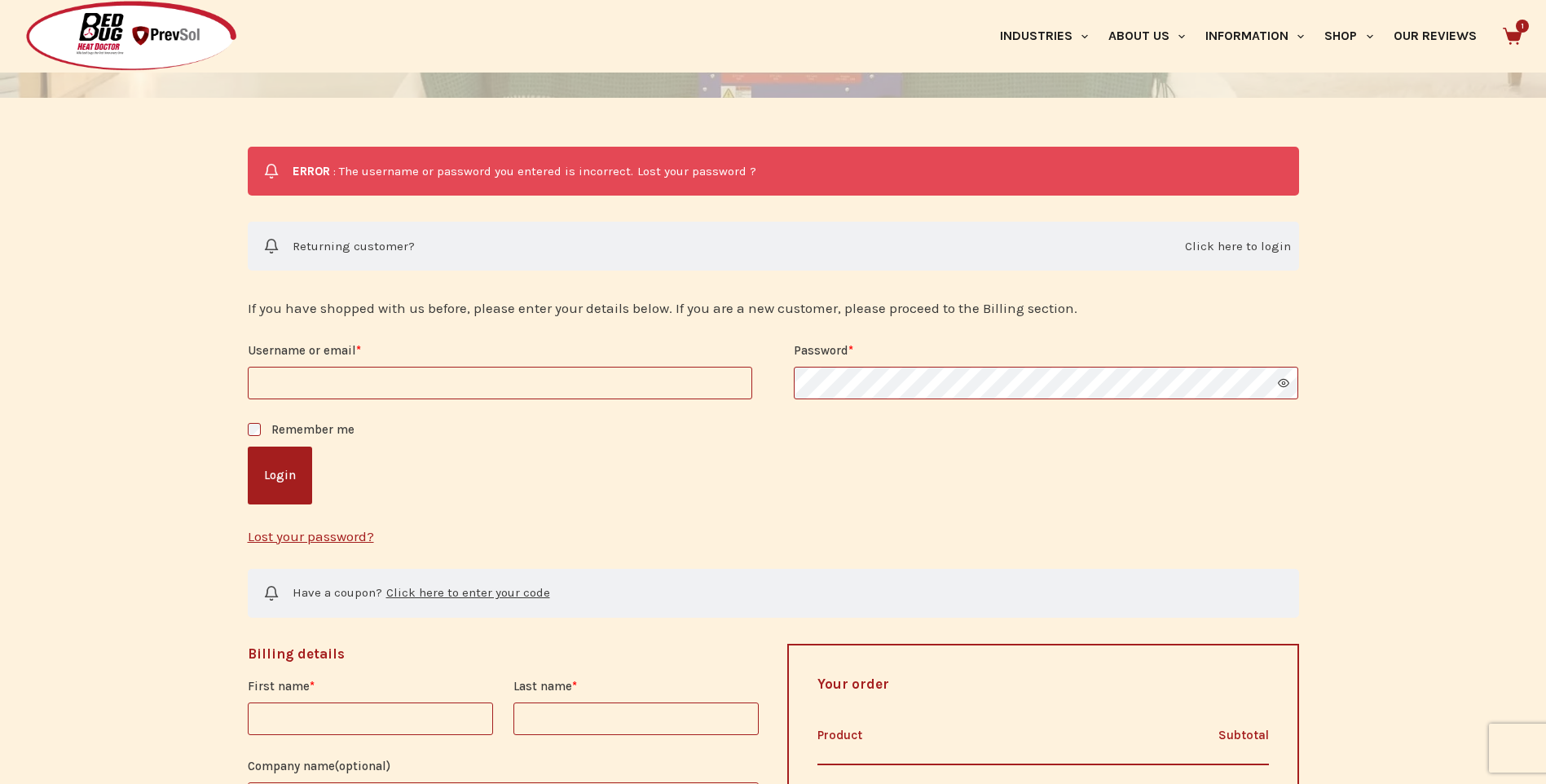
click at [388, 380] on input "Username or email * Required" at bounding box center [500, 383] width 504 height 32
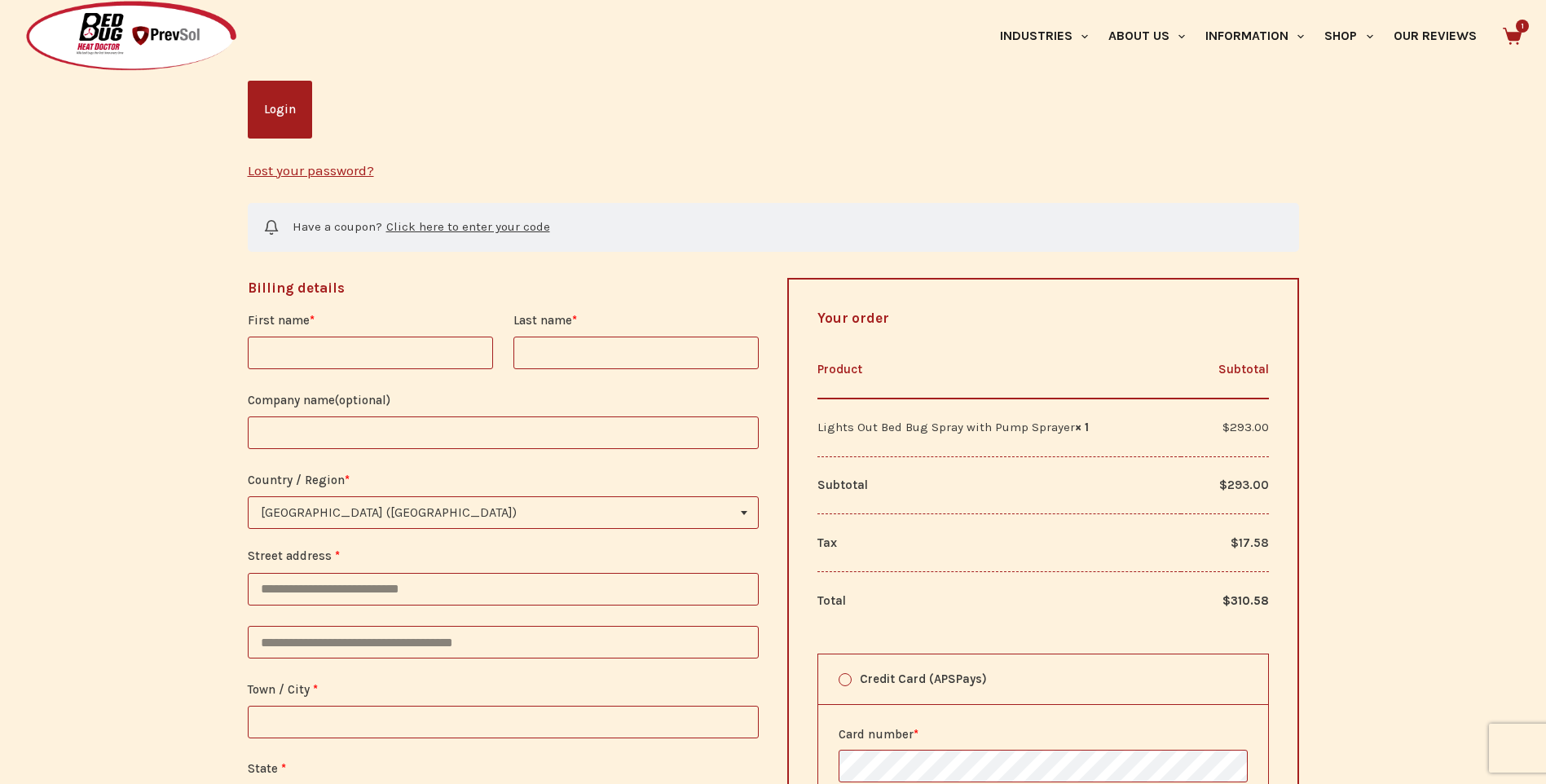
scroll to position [652, 0]
